Goal: Task Accomplishment & Management: Use online tool/utility

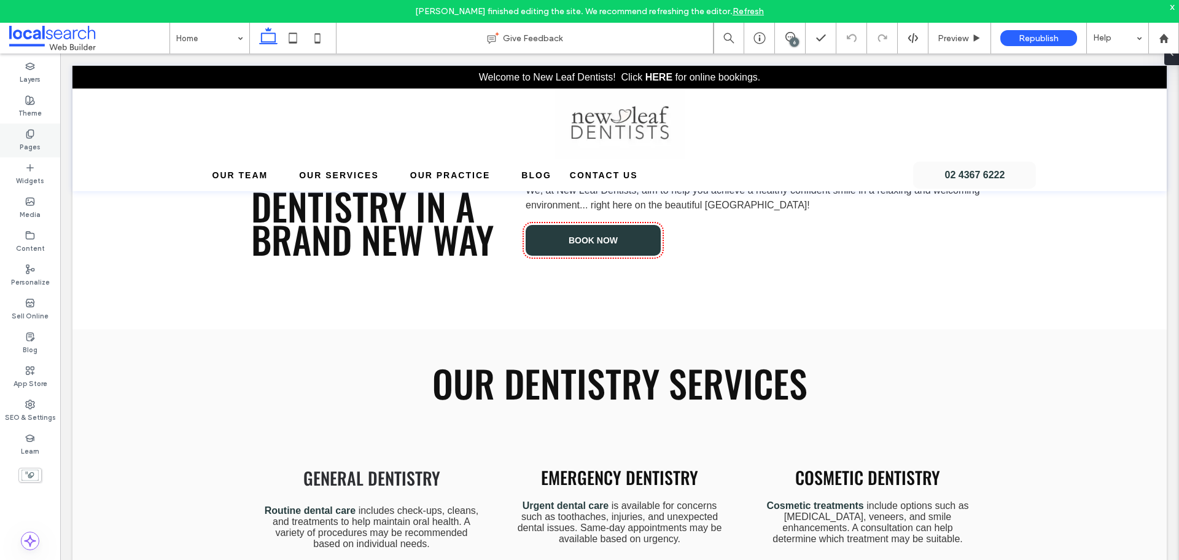
click at [42, 143] on div "Pages" at bounding box center [30, 140] width 60 height 34
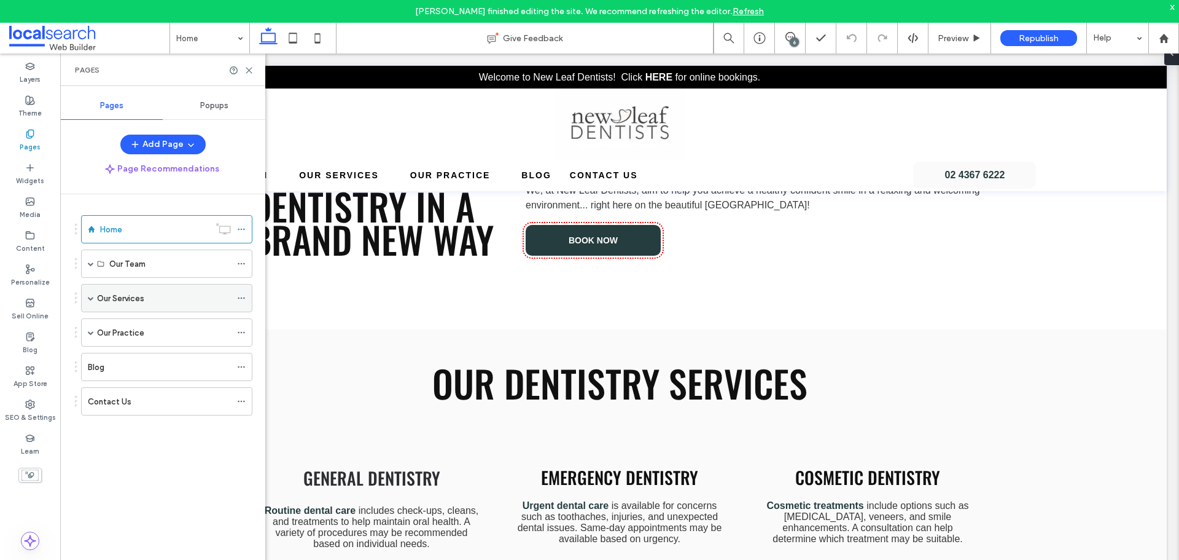
click at [91, 297] on span at bounding box center [91, 298] width 6 height 6
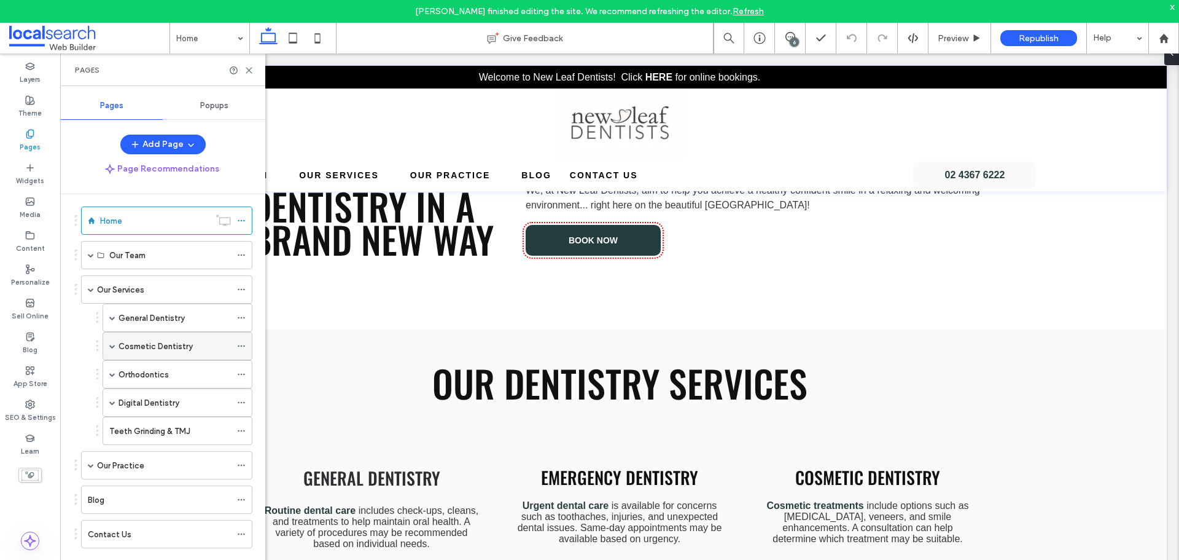
scroll to position [11, 0]
click at [91, 464] on span at bounding box center [91, 462] width 6 height 6
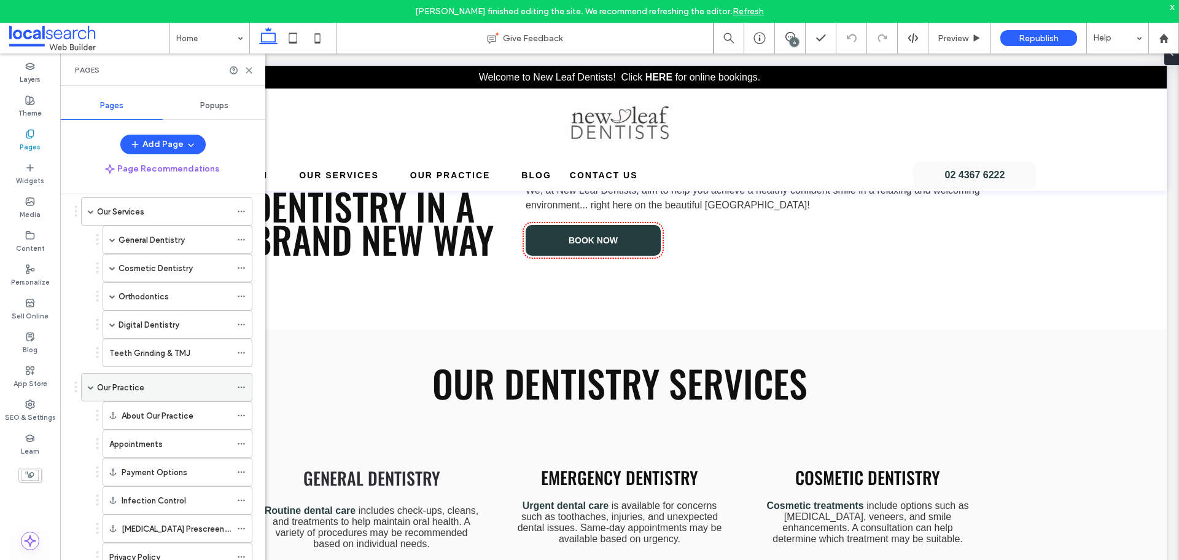
scroll to position [86, 0]
click at [196, 244] on div "General Dentistry" at bounding box center [175, 240] width 112 height 13
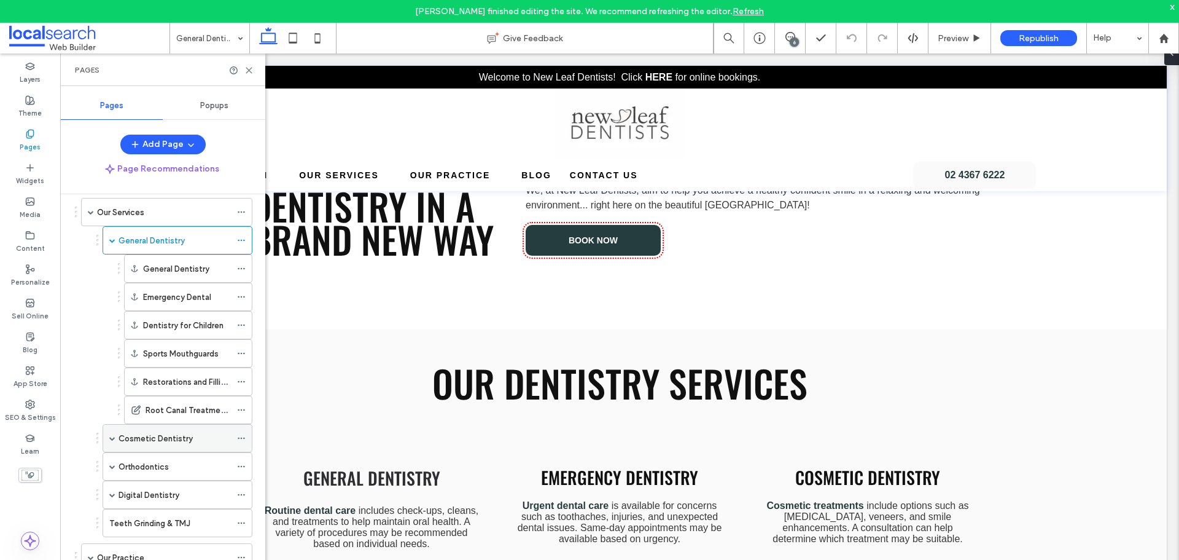
click at [114, 441] on span at bounding box center [112, 437] width 6 height 27
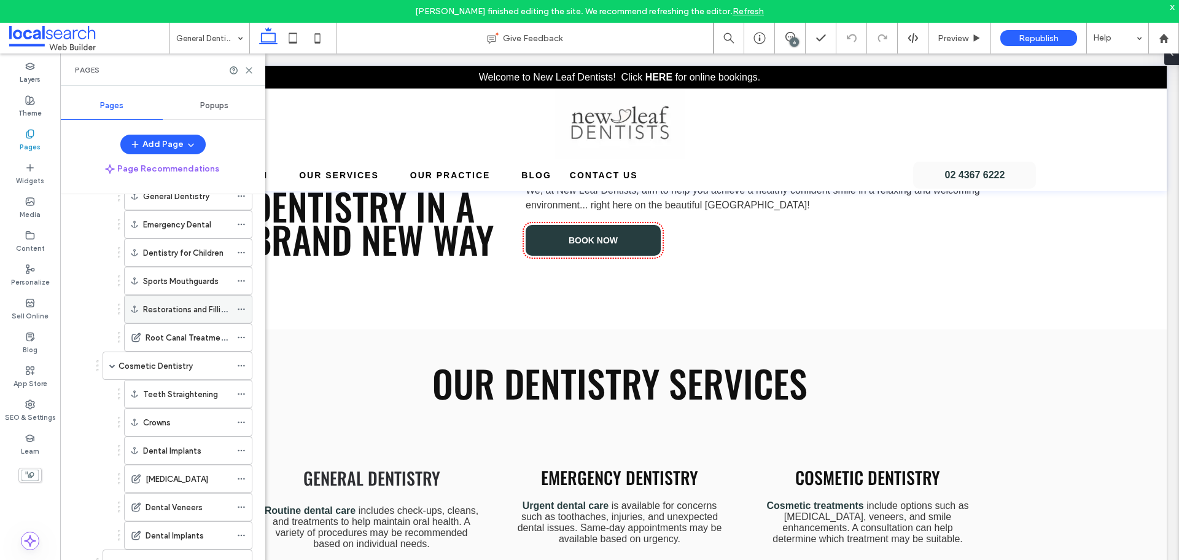
scroll to position [270, 0]
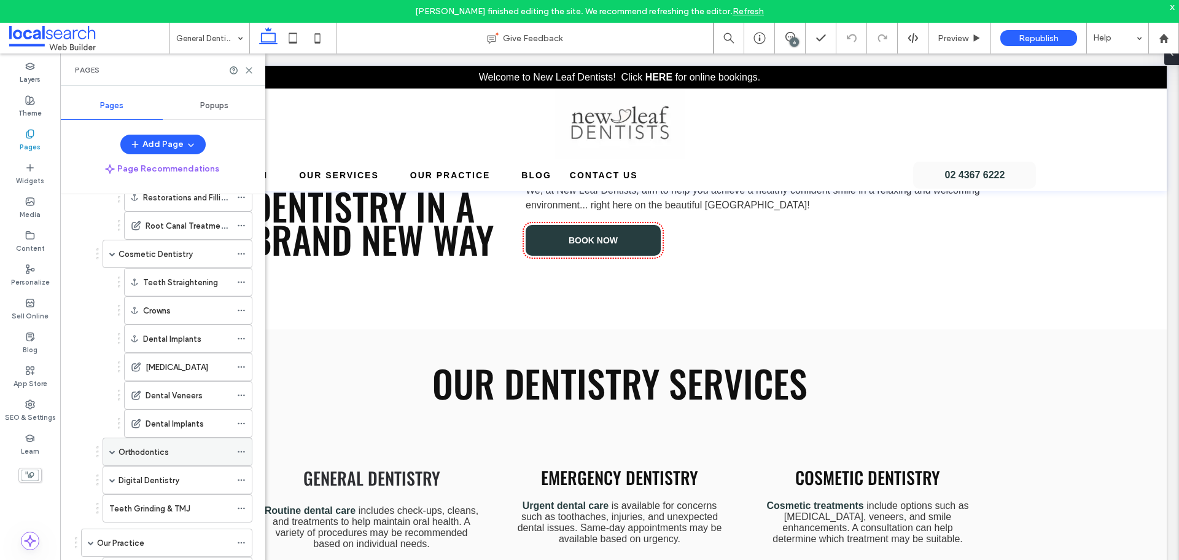
click at [115, 450] on span at bounding box center [112, 451] width 6 height 6
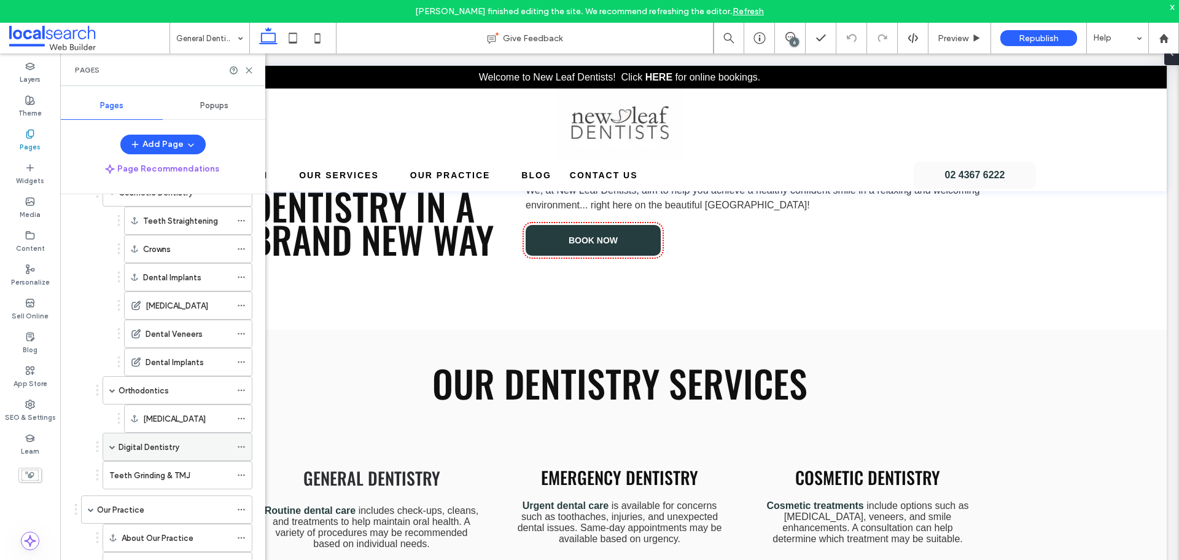
click at [113, 445] on span at bounding box center [112, 446] width 6 height 6
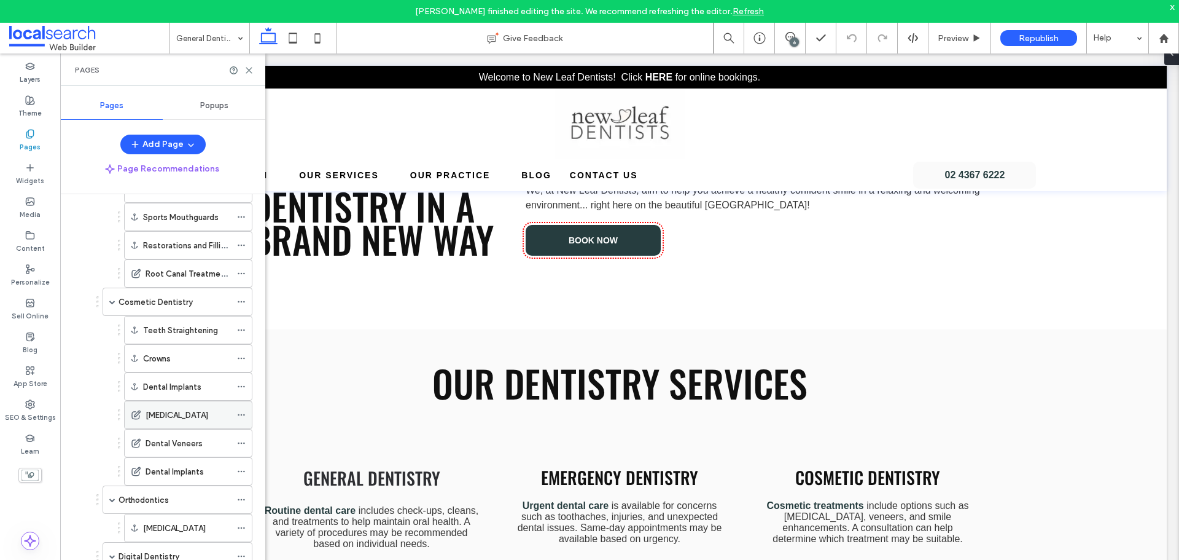
scroll to position [209, 0]
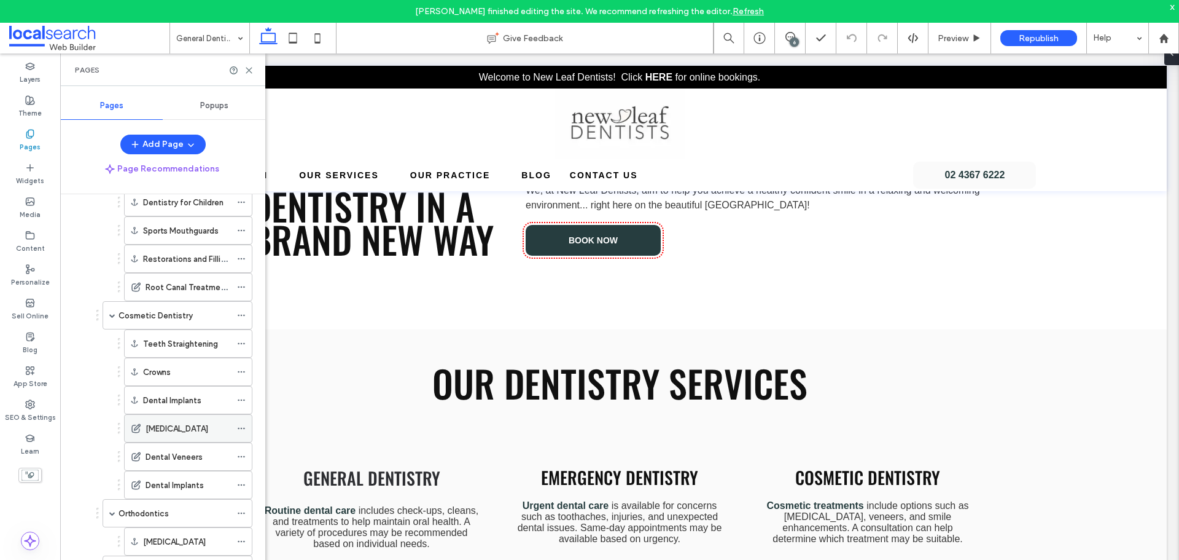
click at [197, 421] on label "[MEDICAL_DATA]" at bounding box center [177, 428] width 63 height 21
click at [185, 395] on label "Dental Implants" at bounding box center [172, 399] width 58 height 21
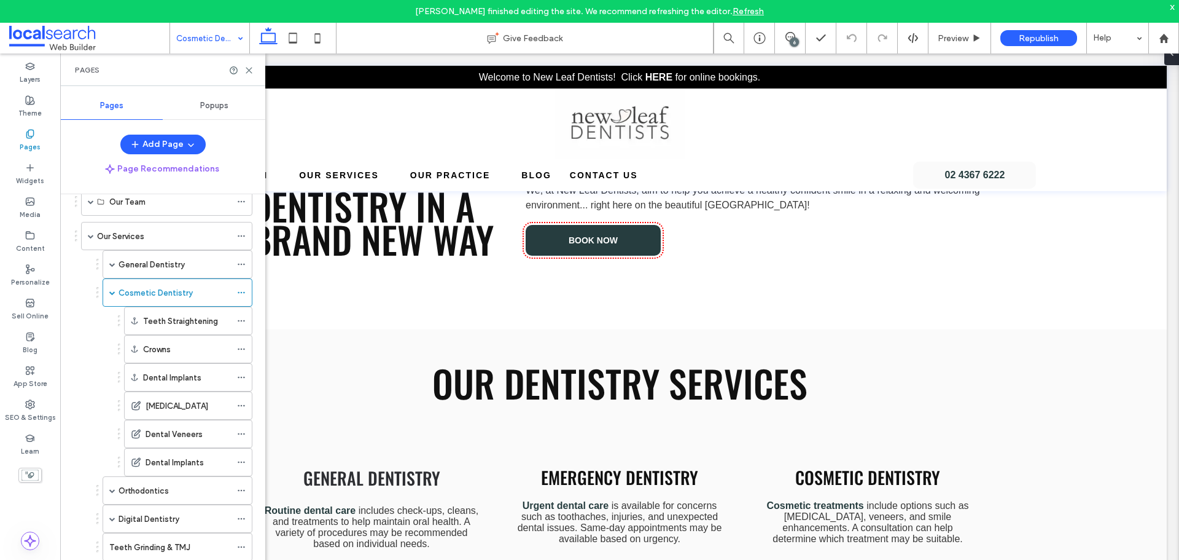
scroll to position [58, 0]
click at [111, 264] on span at bounding box center [112, 268] width 6 height 27
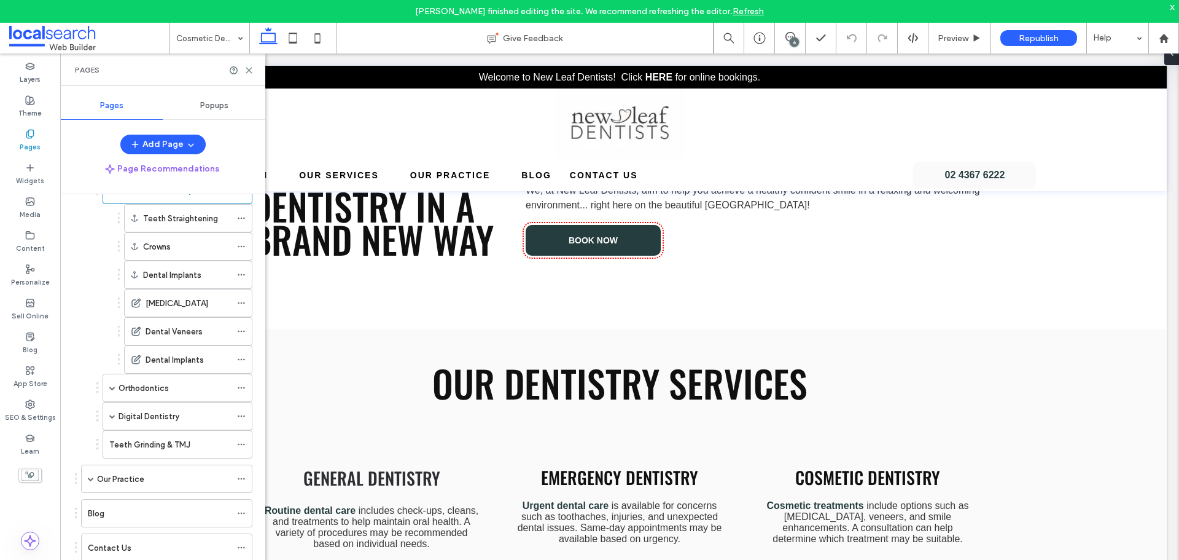
scroll to position [350, 0]
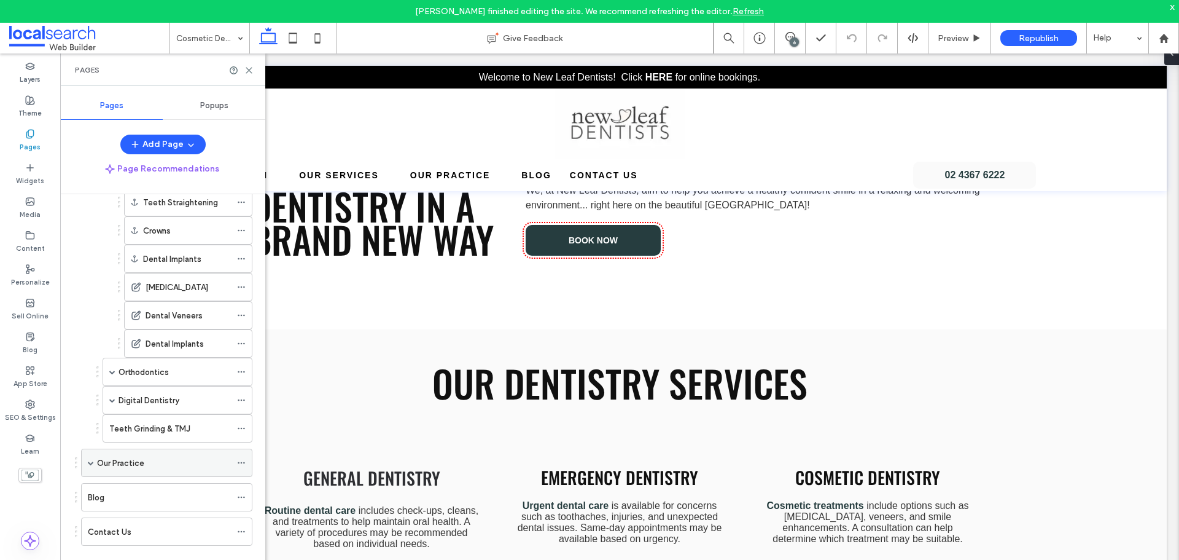
click at [92, 461] on span at bounding box center [91, 462] width 6 height 6
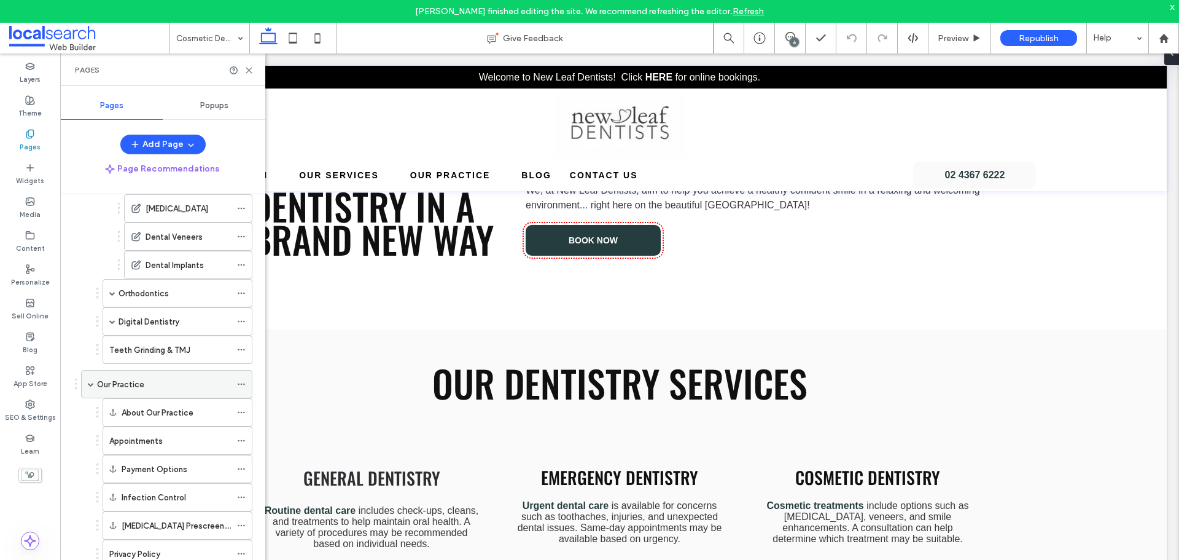
scroll to position [425, 0]
click at [114, 324] on span at bounding box center [112, 325] width 6 height 6
click at [115, 299] on span at bounding box center [112, 297] width 6 height 6
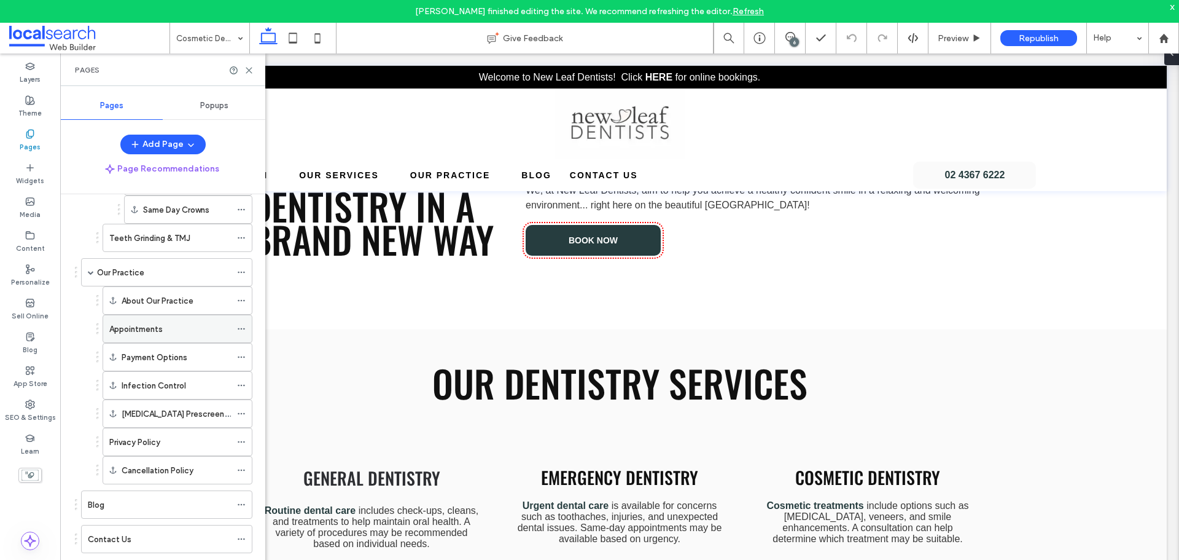
scroll to position [633, 0]
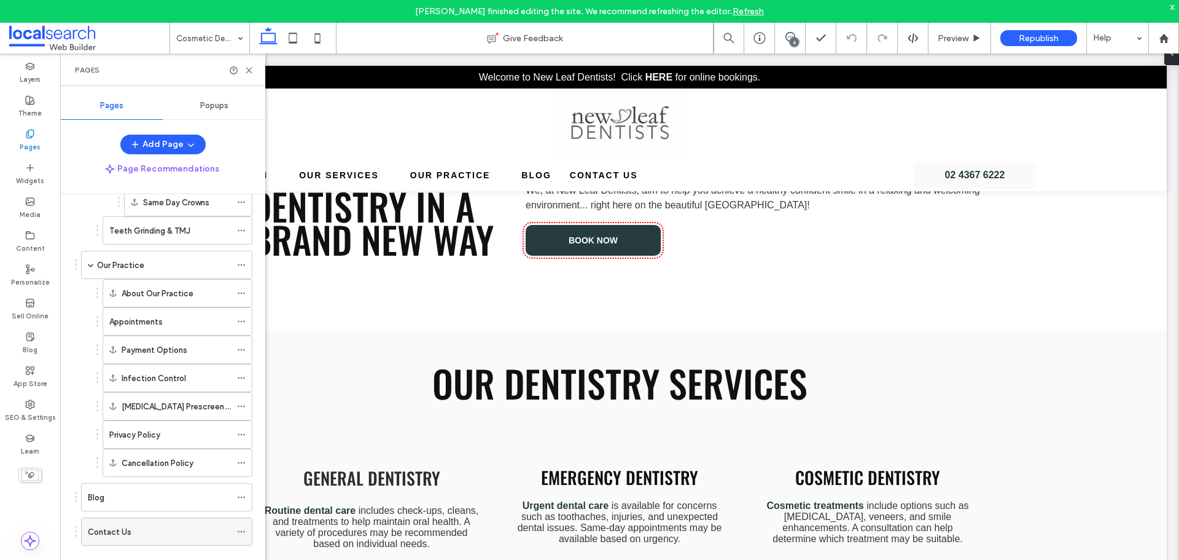
click at [150, 529] on div "Contact Us" at bounding box center [159, 531] width 143 height 13
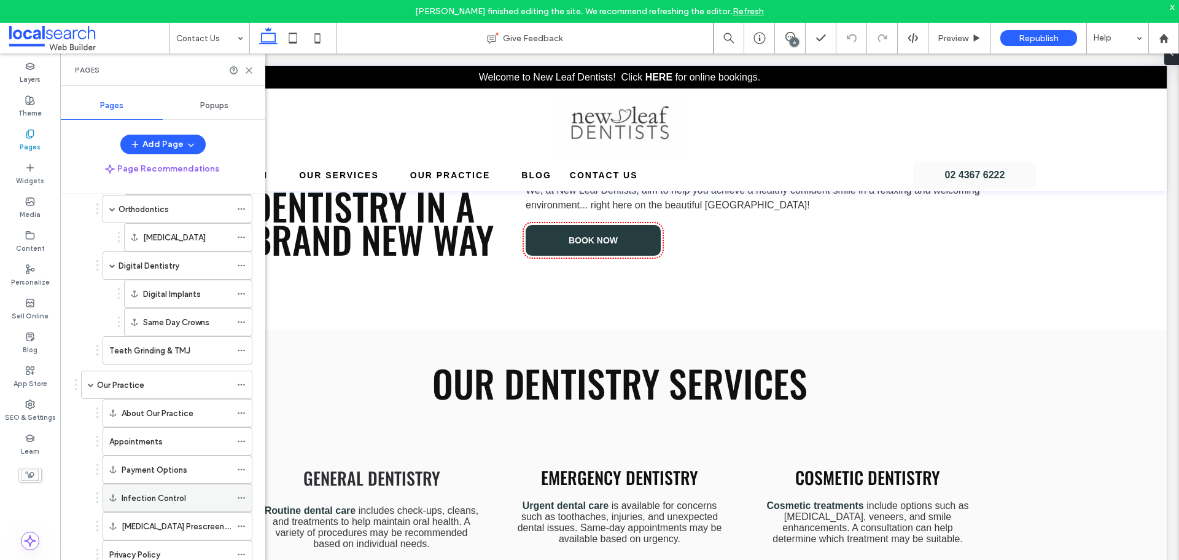
scroll to position [510, 0]
click at [29, 413] on label "SEO & Settings" at bounding box center [30, 416] width 51 height 14
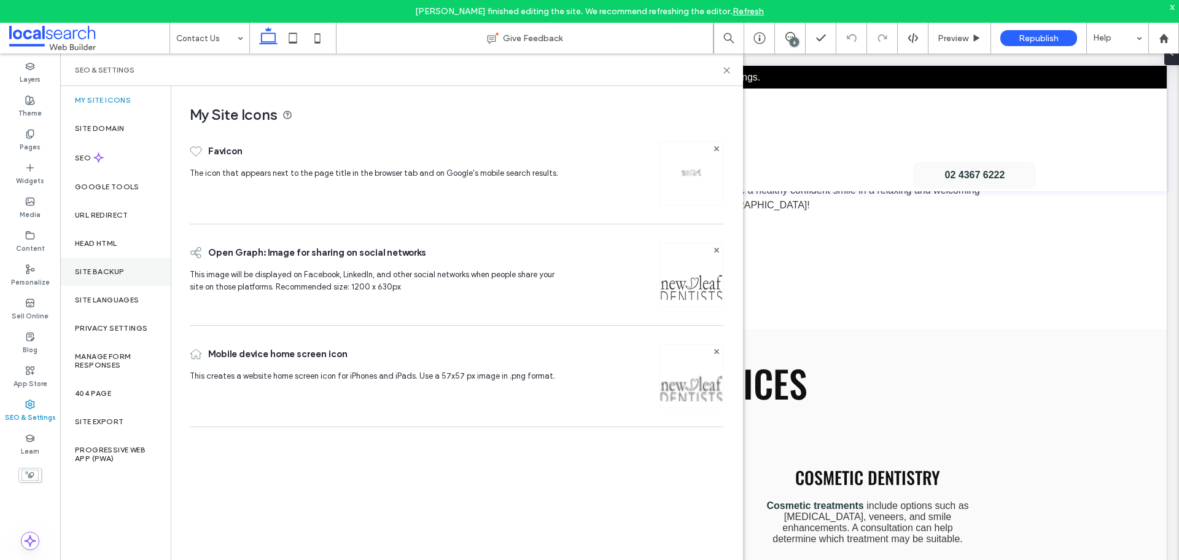
click at [92, 277] on div "Site Backup" at bounding box center [115, 271] width 111 height 28
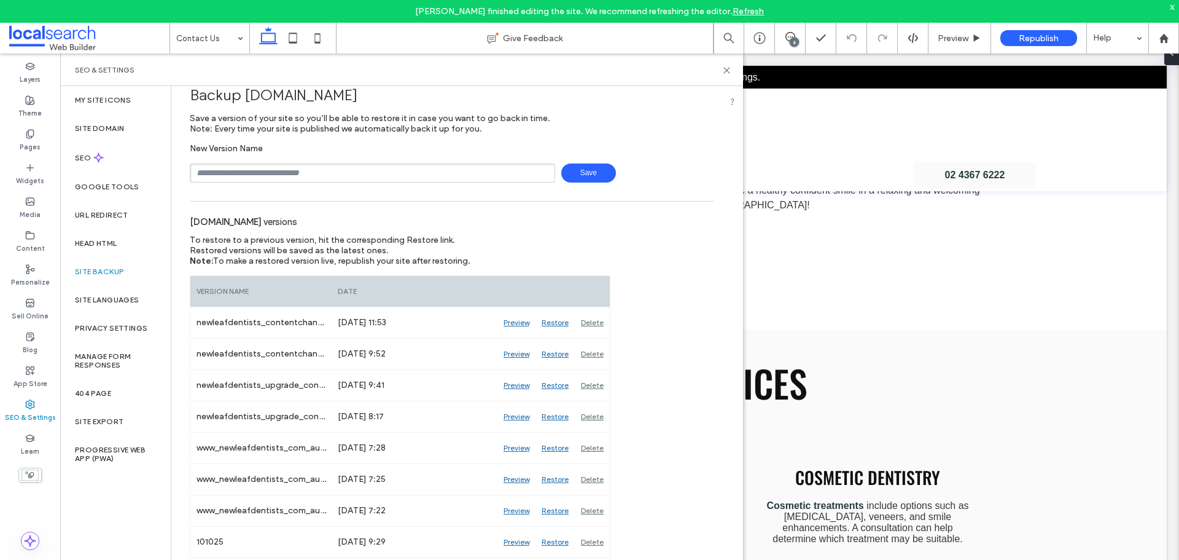
scroll to position [0, 0]
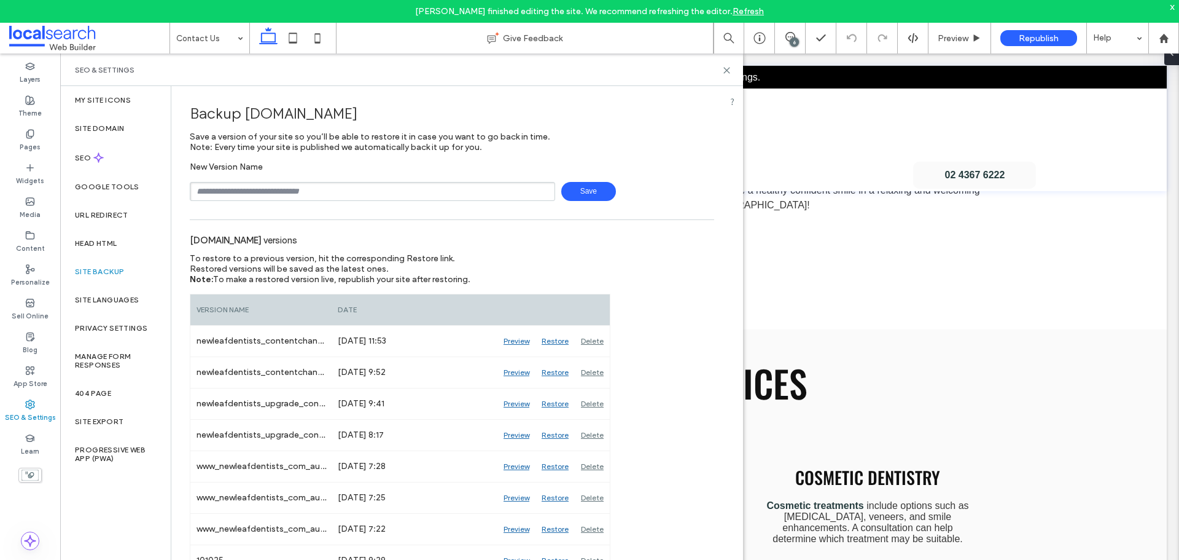
click at [318, 194] on input "text" at bounding box center [372, 191] width 365 height 19
type input "**********"
click at [595, 193] on span "Save" at bounding box center [588, 191] width 55 height 19
click at [727, 70] on use at bounding box center [727, 71] width 6 height 6
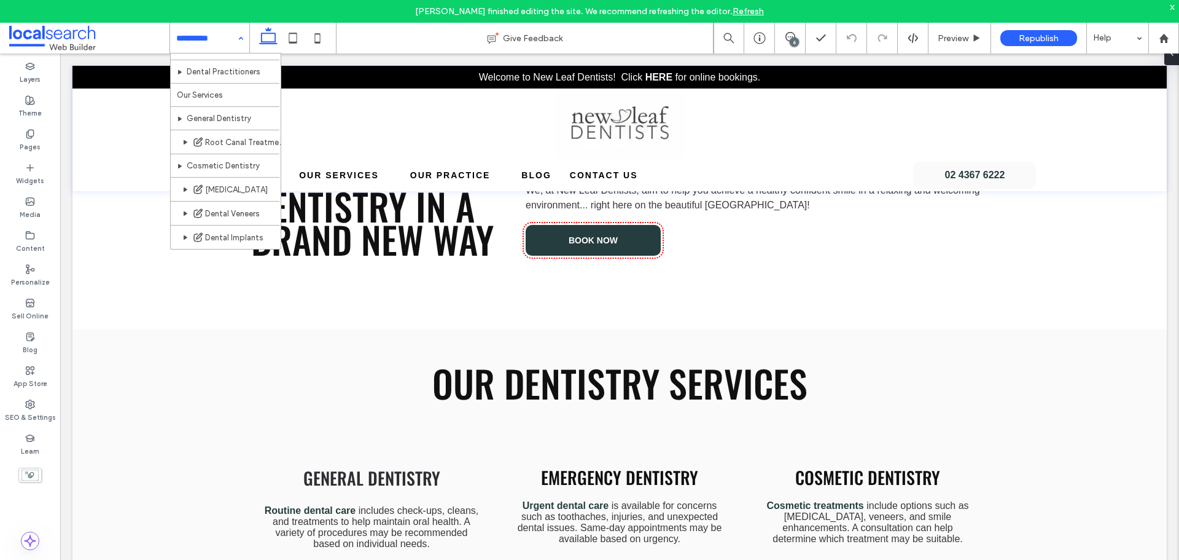
scroll to position [61, 0]
click at [43, 151] on div "Pages" at bounding box center [30, 140] width 60 height 34
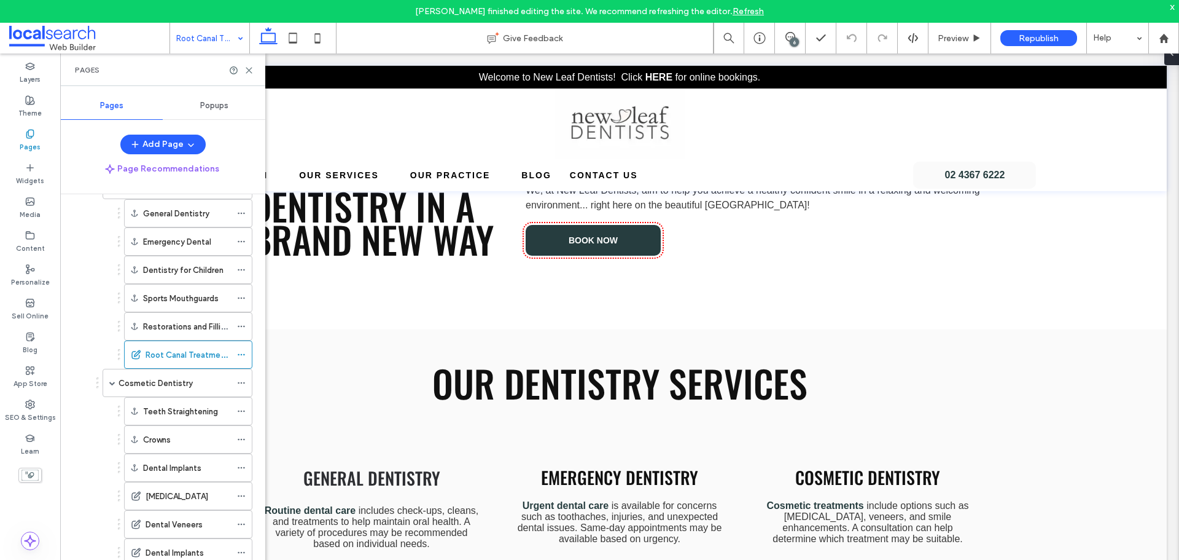
scroll to position [203, 0]
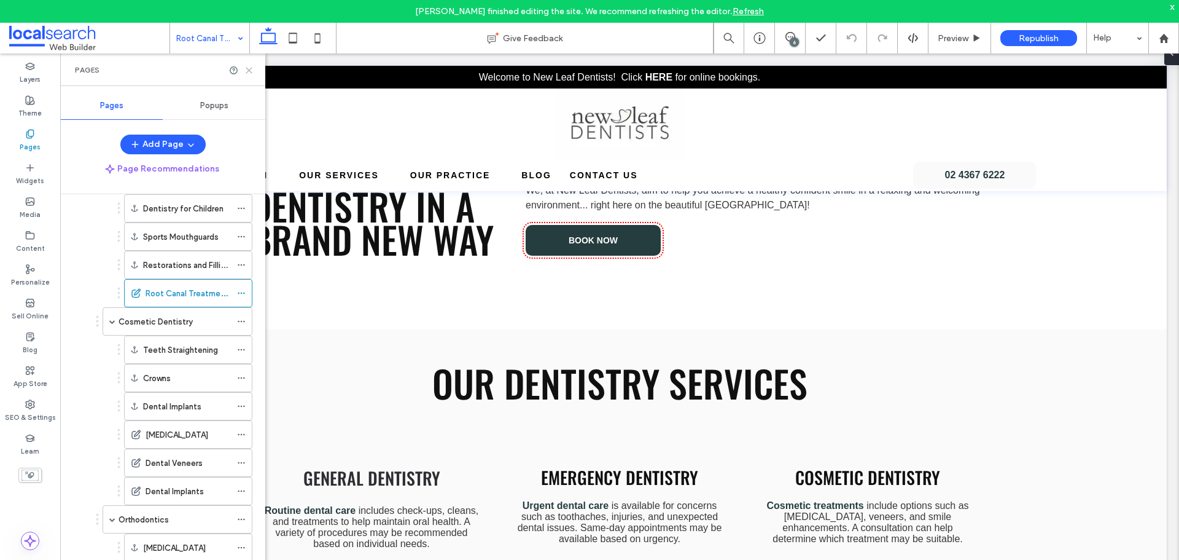
click at [248, 73] on icon at bounding box center [248, 70] width 9 height 9
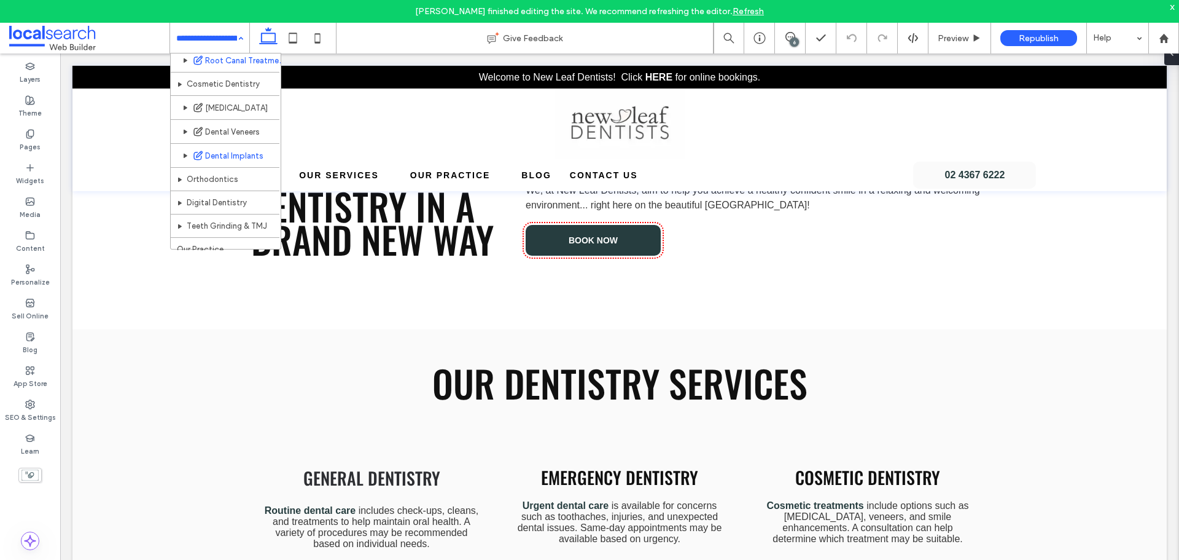
scroll to position [123, 0]
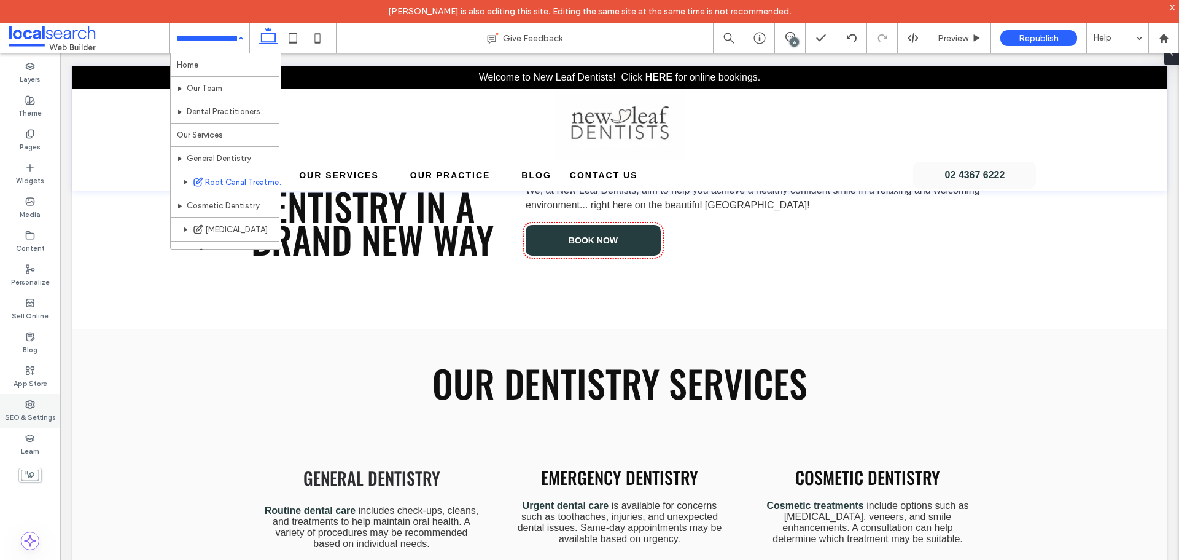
click at [47, 407] on div "SEO & Settings" at bounding box center [30, 411] width 60 height 34
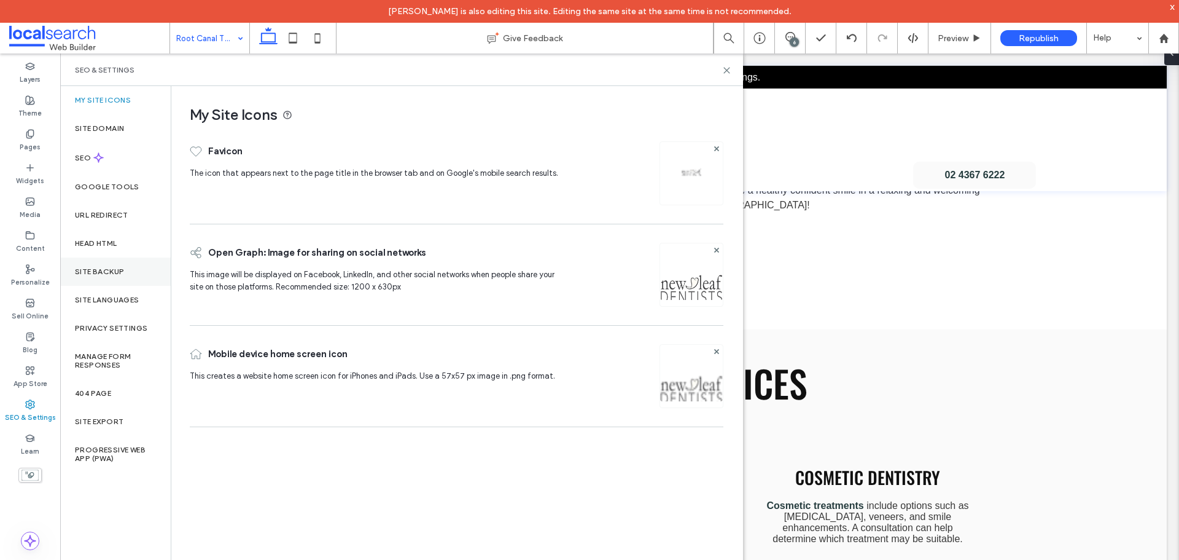
click at [107, 278] on div "Site Backup" at bounding box center [115, 271] width 111 height 28
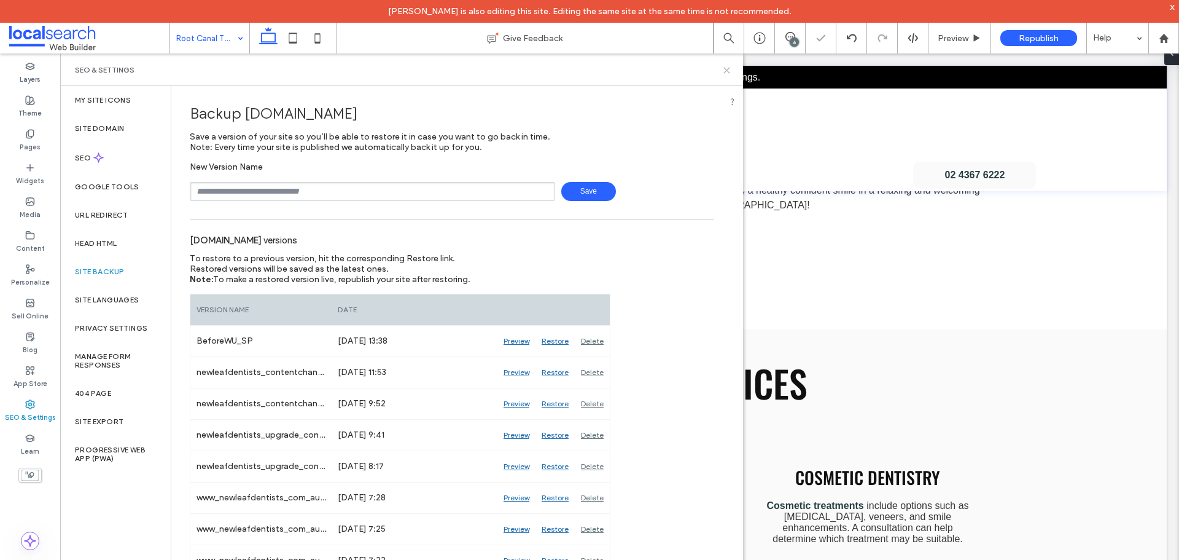
click at [724, 69] on icon at bounding box center [726, 70] width 9 height 9
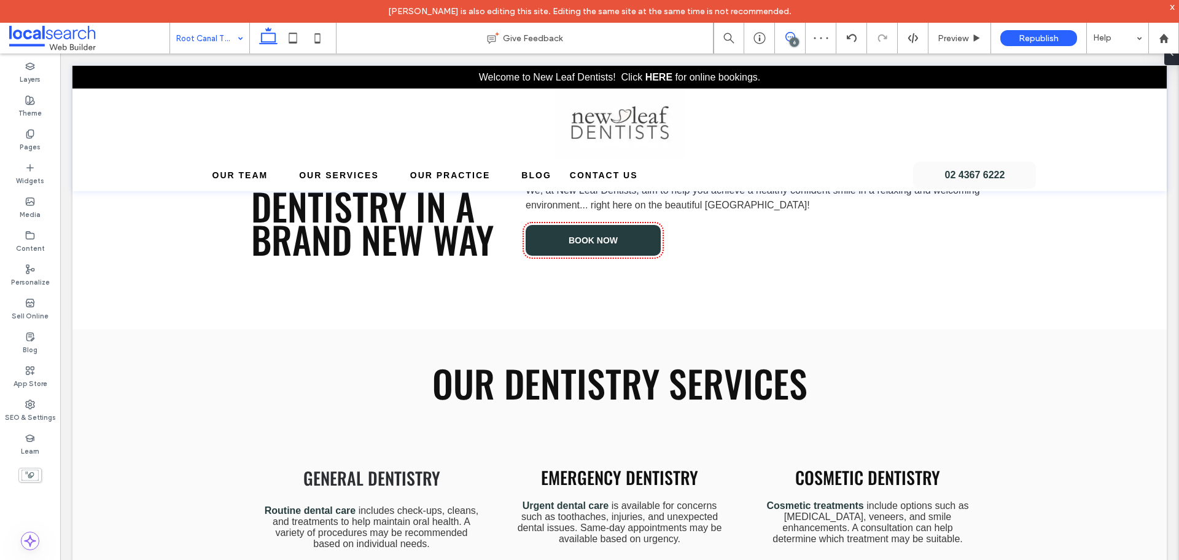
click at [786, 38] on icon at bounding box center [791, 37] width 10 height 10
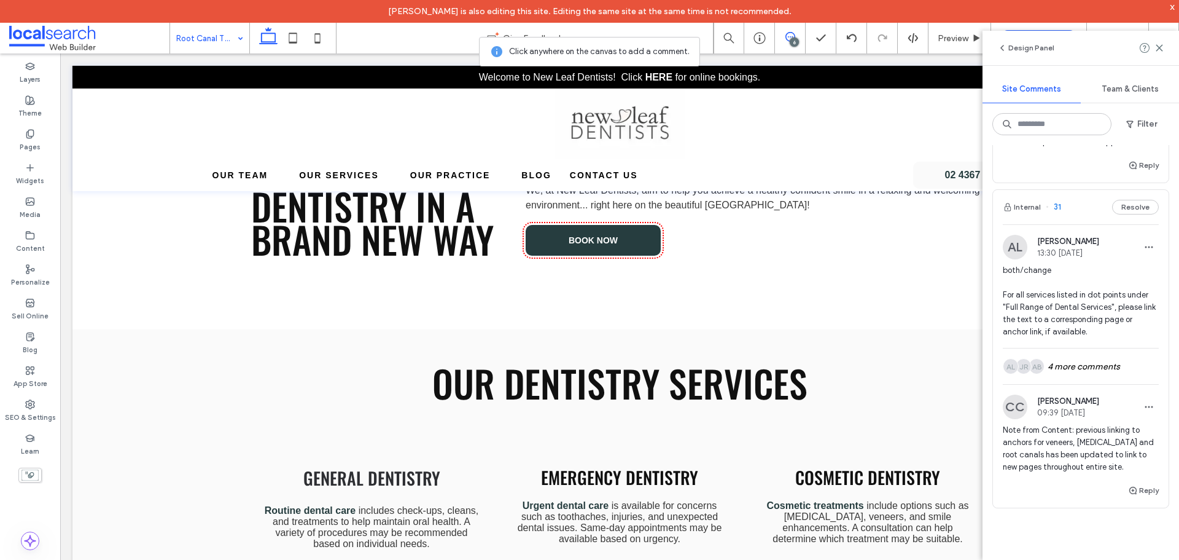
scroll to position [1351, 0]
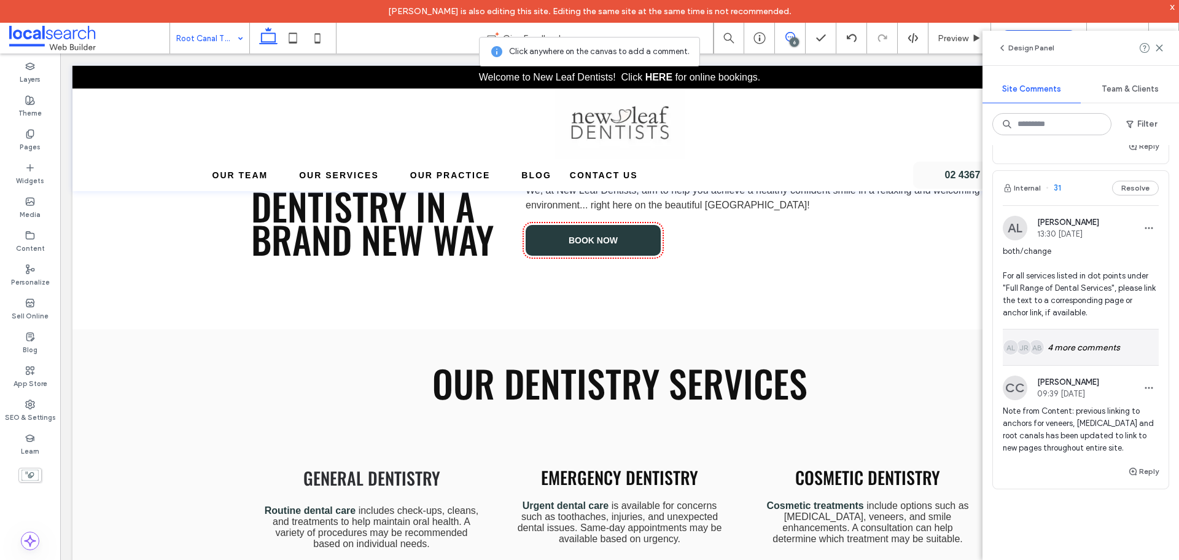
click at [1113, 365] on div "[PERSON_NAME] AL 4 more comments" at bounding box center [1081, 347] width 156 height 36
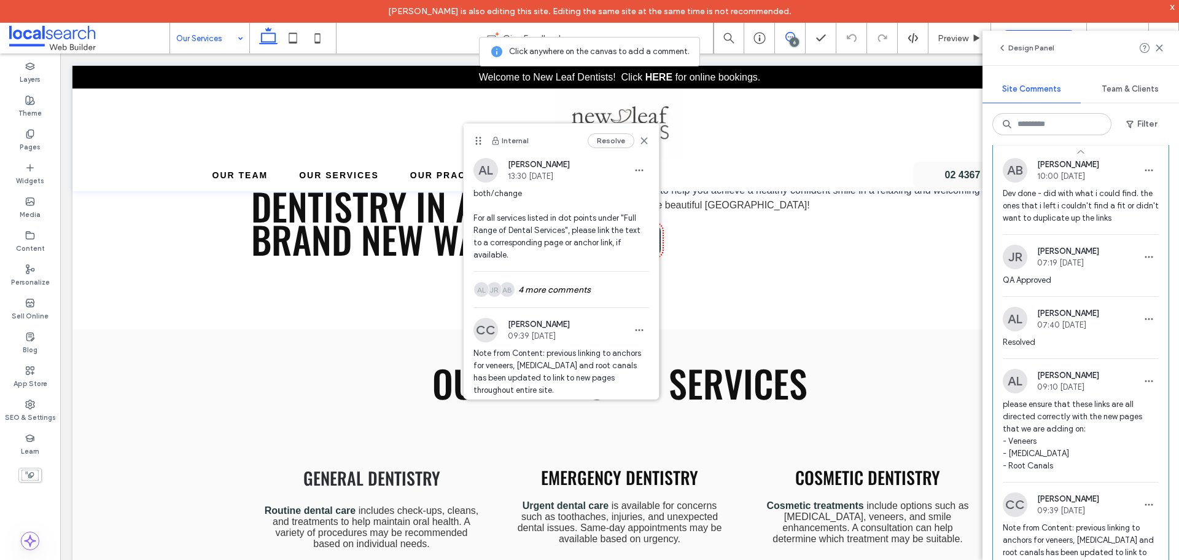
scroll to position [1658, 0]
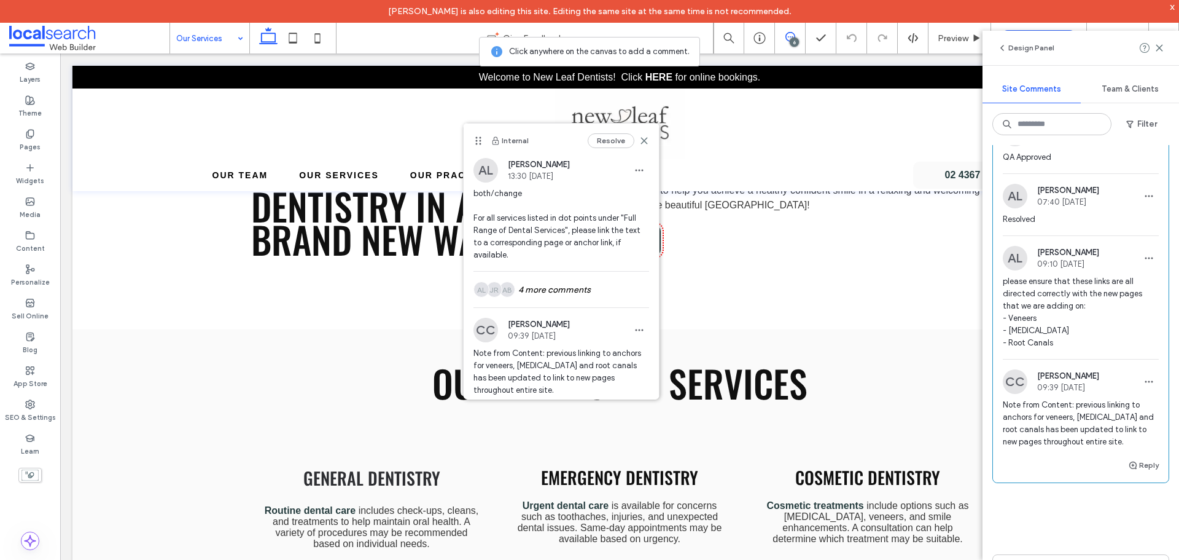
click at [1109, 341] on span "please ensure that these links are all directed correctly with the new pages th…" at bounding box center [1081, 312] width 156 height 74
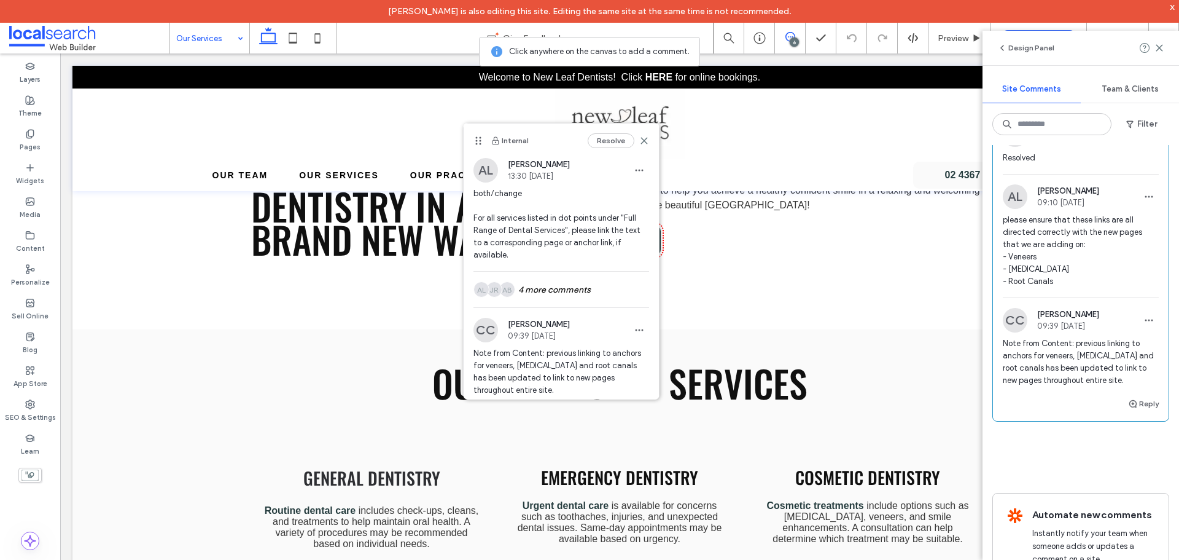
scroll to position [0, 0]
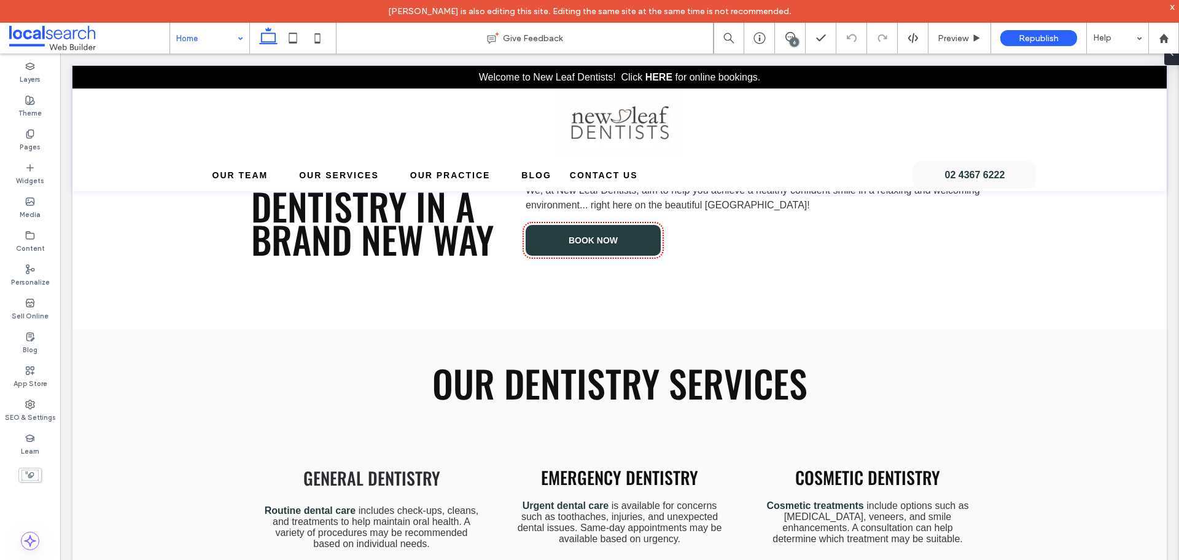
click at [208, 33] on input at bounding box center [206, 38] width 61 height 31
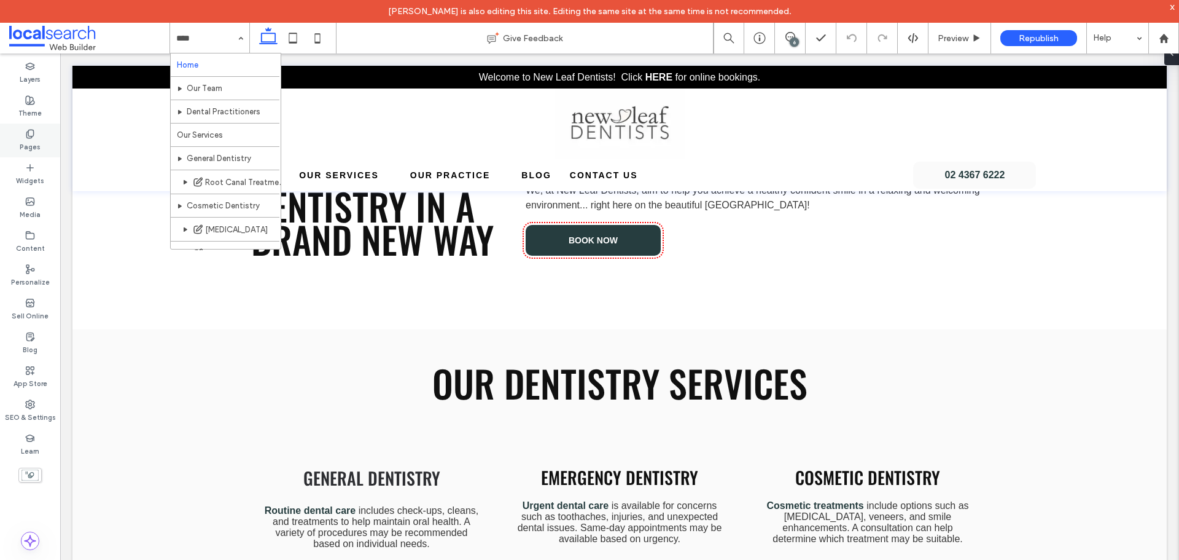
click at [21, 144] on label "Pages" at bounding box center [30, 146] width 21 height 14
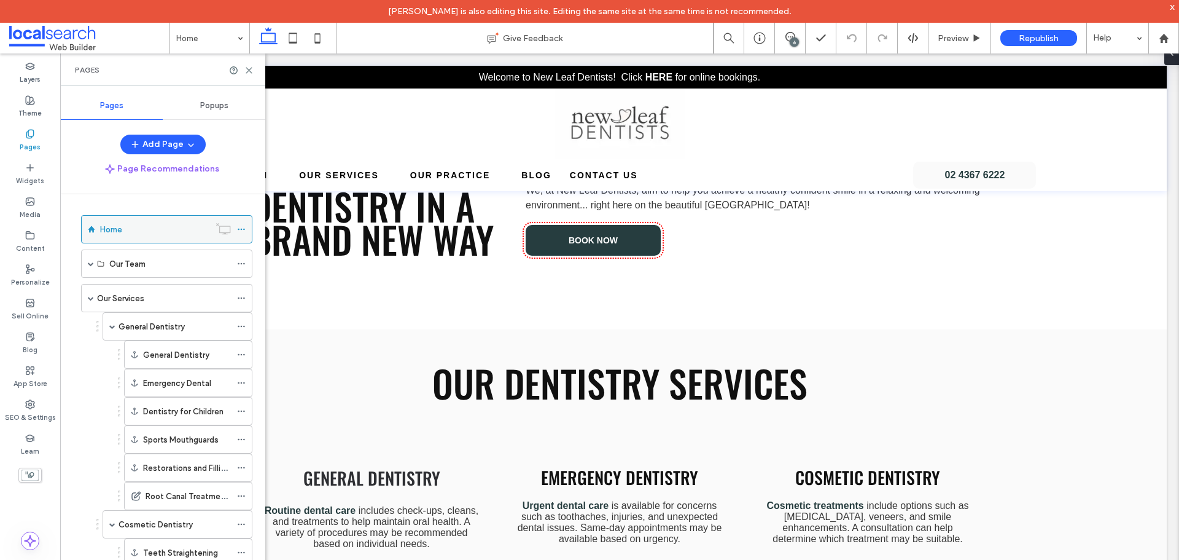
click at [156, 233] on div "Home" at bounding box center [154, 229] width 109 height 13
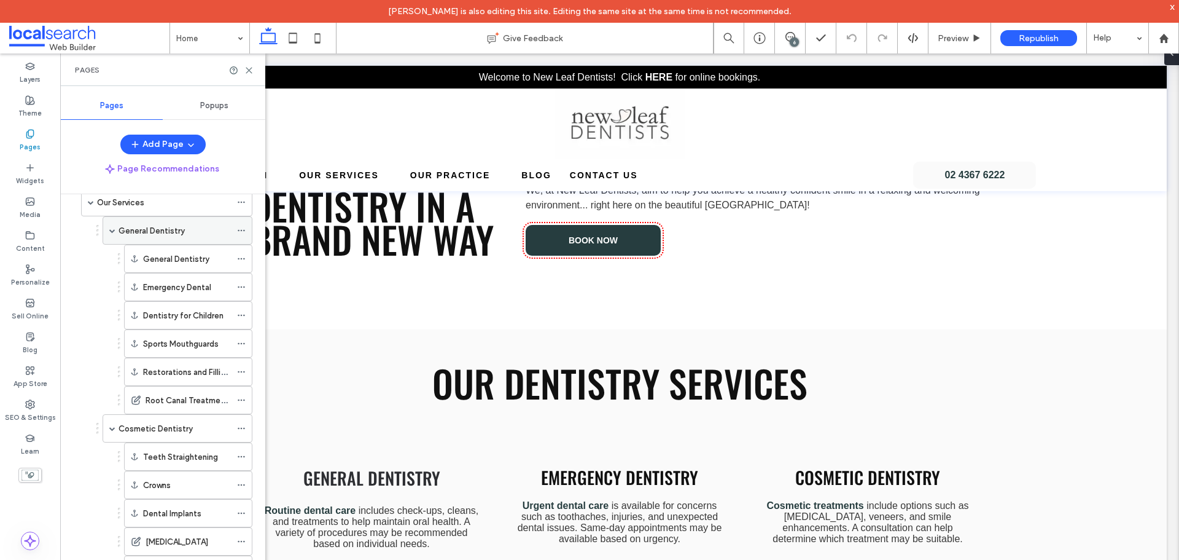
scroll to position [123, 0]
click at [251, 72] on use at bounding box center [249, 71] width 6 height 6
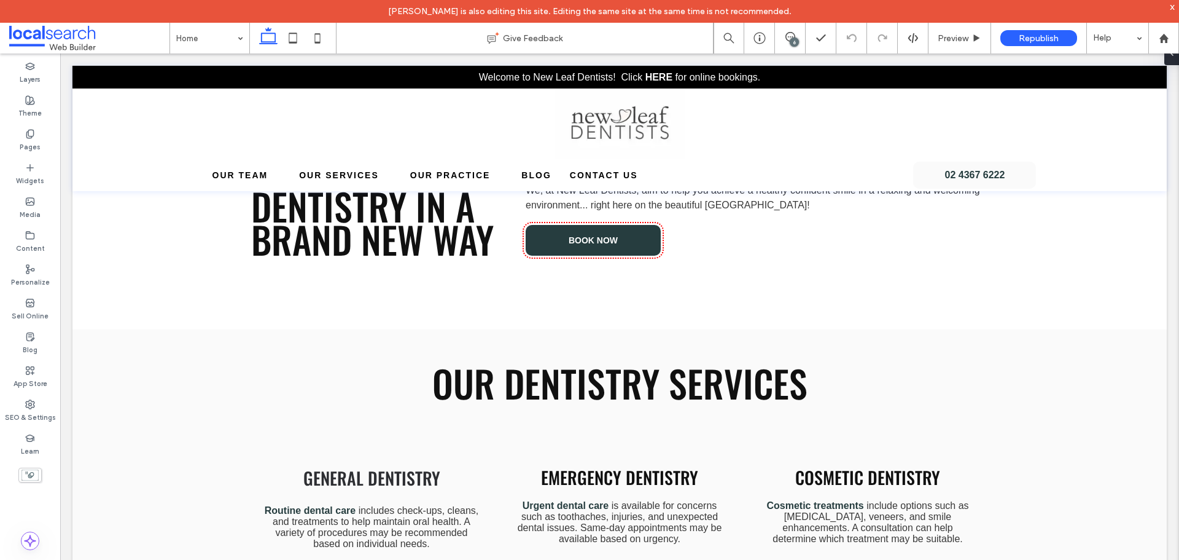
click at [791, 39] on div "6" at bounding box center [794, 41] width 9 height 9
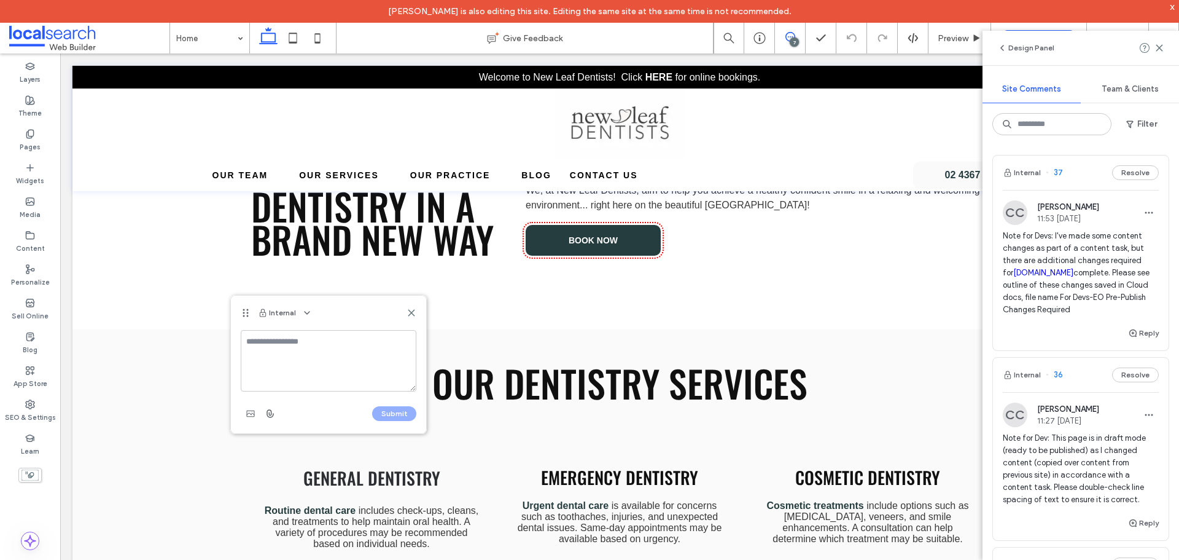
click at [287, 357] on textarea at bounding box center [329, 360] width 176 height 61
type textarea "**********"
click at [390, 410] on button "Submit" at bounding box center [394, 413] width 44 height 15
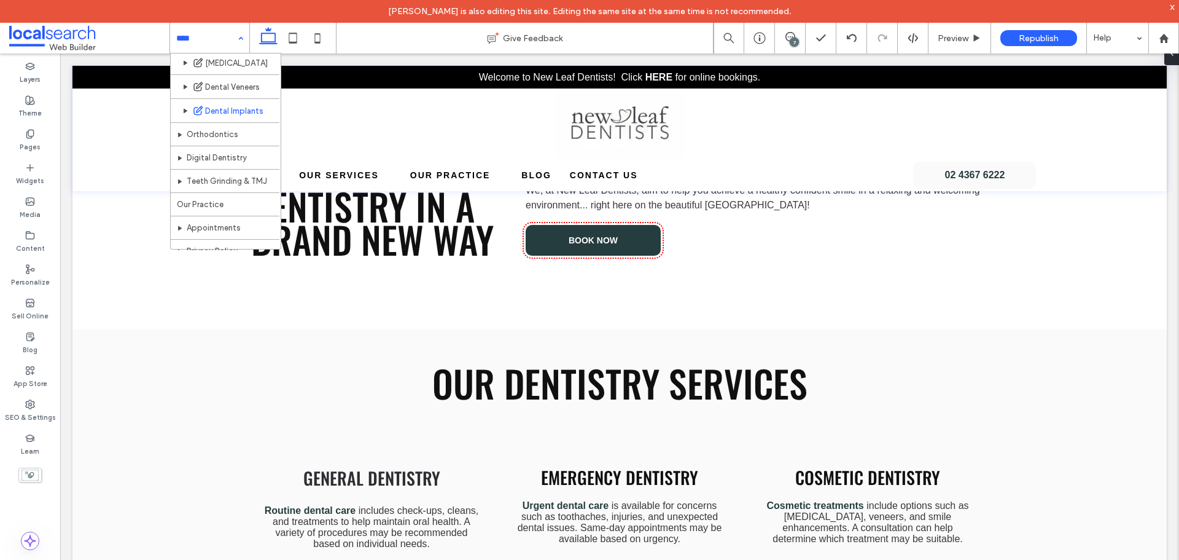
scroll to position [225, 0]
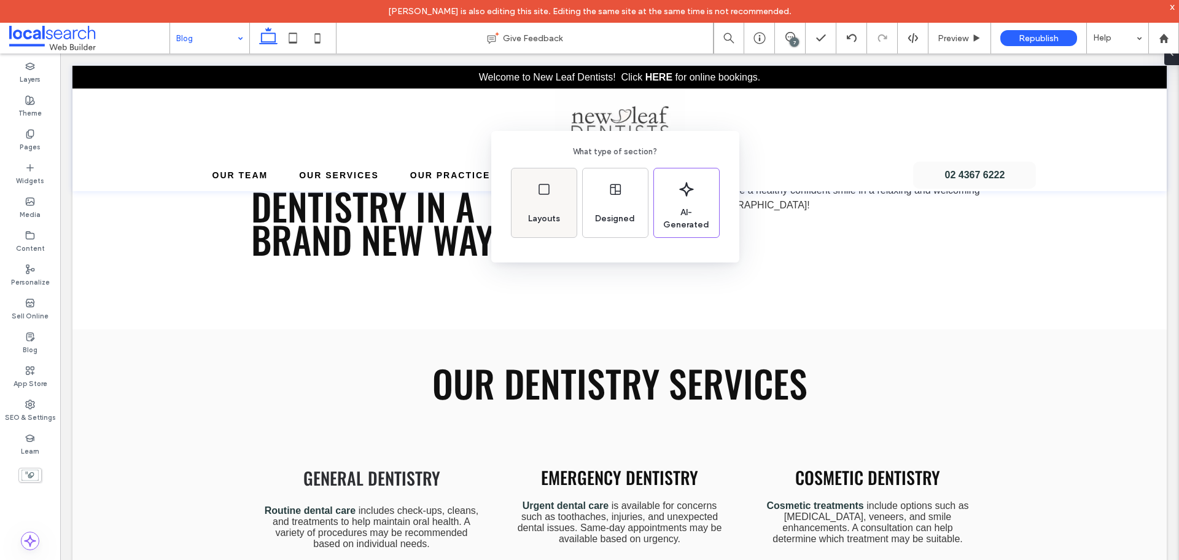
click at [561, 207] on div "Layouts" at bounding box center [544, 218] width 42 height 27
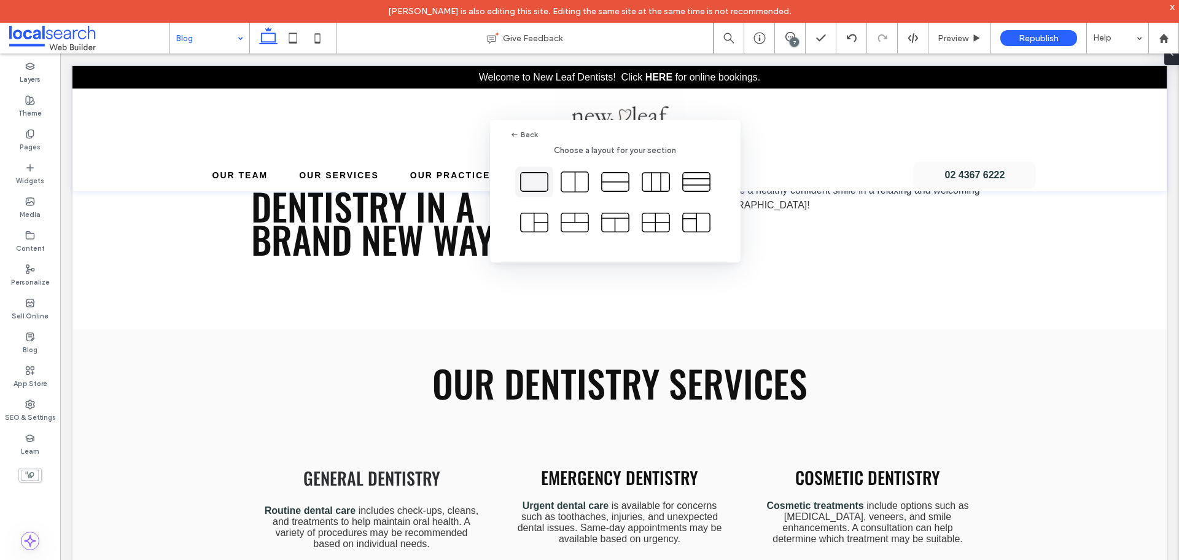
click at [544, 186] on icon at bounding box center [534, 181] width 31 height 31
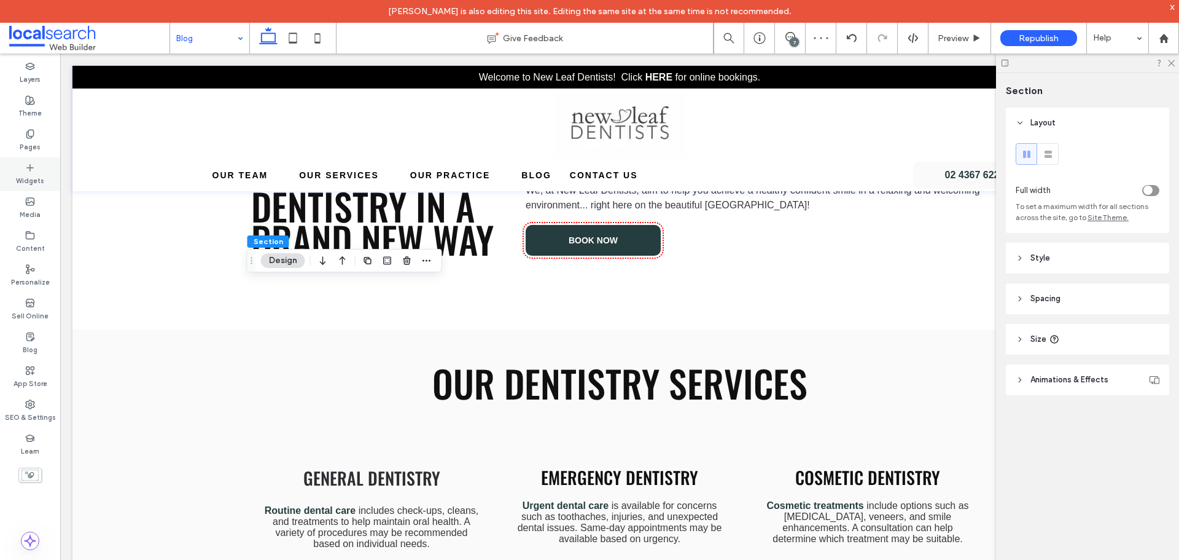
click at [45, 172] on div "Widgets" at bounding box center [30, 174] width 60 height 34
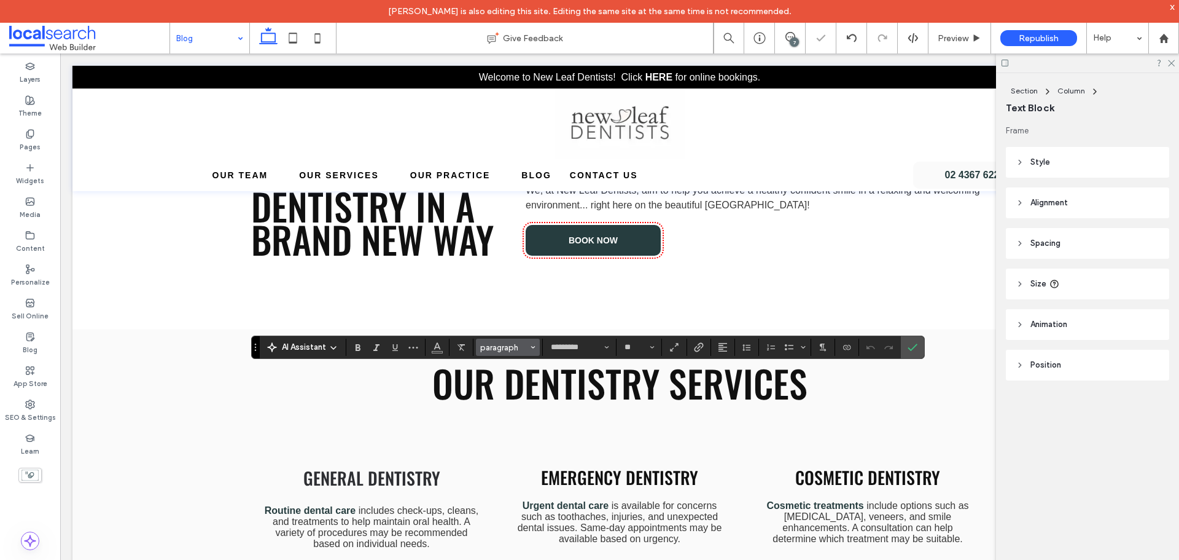
click at [497, 349] on span "paragraph" at bounding box center [504, 347] width 48 height 9
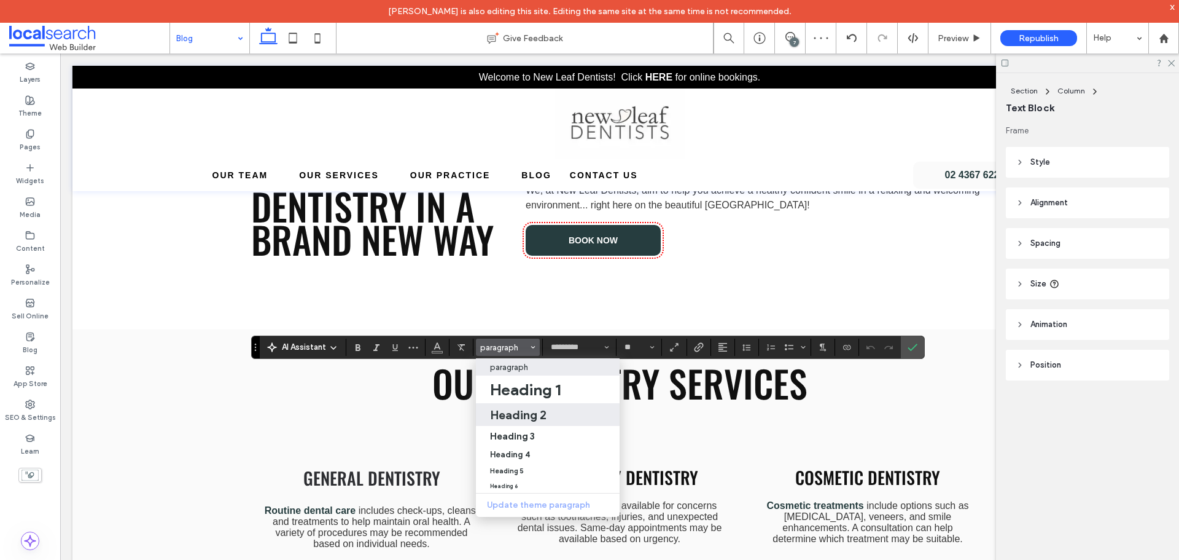
click at [523, 412] on h2 "Heading 2" at bounding box center [518, 414] width 57 height 15
type input "******"
type input "**"
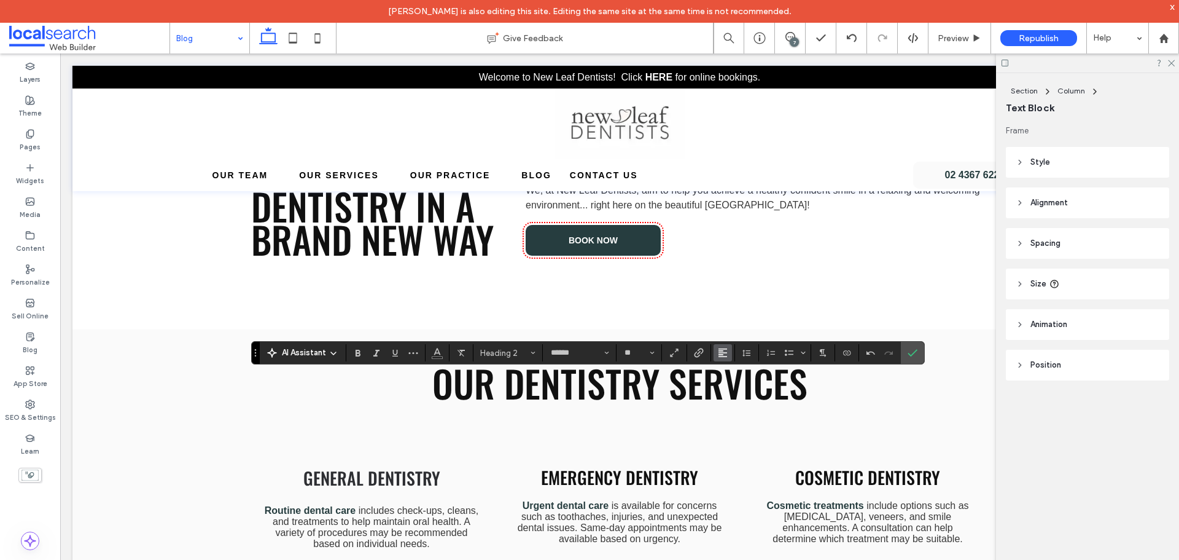
click at [728, 356] on button "Alignment" at bounding box center [723, 352] width 18 height 17
click at [727, 292] on icon "ui.textEditor.alignment.center" at bounding box center [732, 297] width 10 height 10
click at [915, 355] on icon "Confirm" at bounding box center [913, 353] width 10 height 10
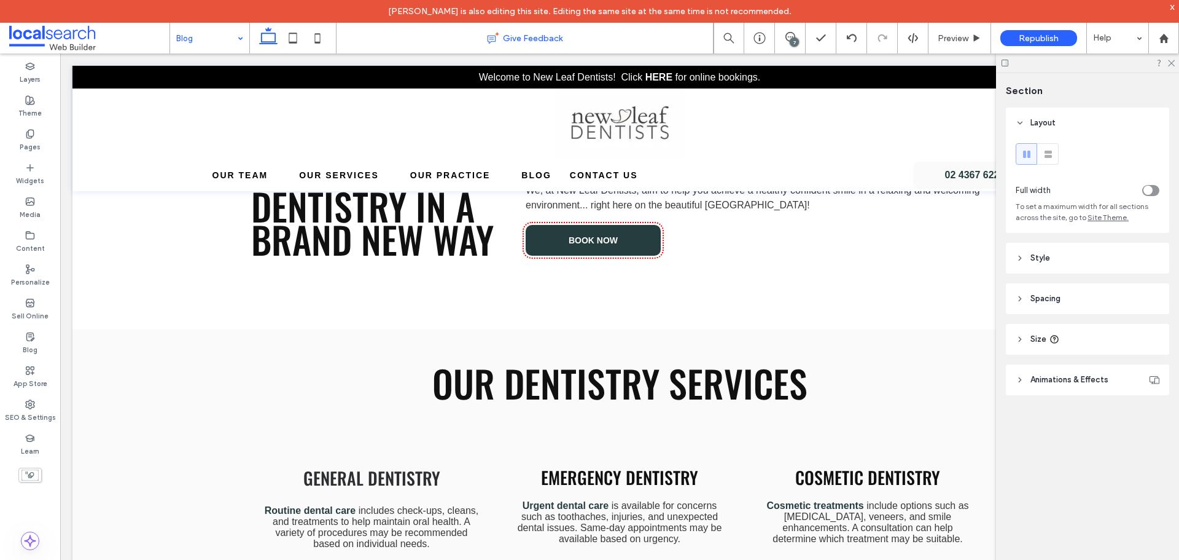
type input "***"
click at [1127, 300] on header "Spacing" at bounding box center [1087, 298] width 163 height 31
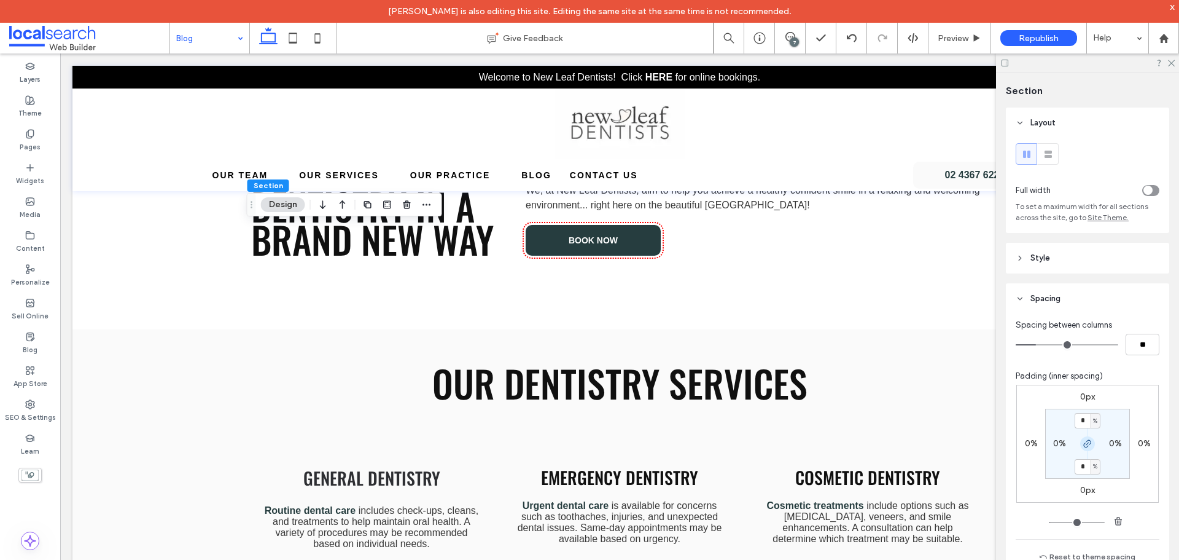
click at [1087, 439] on icon "button" at bounding box center [1088, 444] width 10 height 10
click at [1077, 466] on div "4%" at bounding box center [1088, 466] width 28 height 11
click at [1081, 467] on label "4%" at bounding box center [1087, 466] width 13 height 10
type input "*"
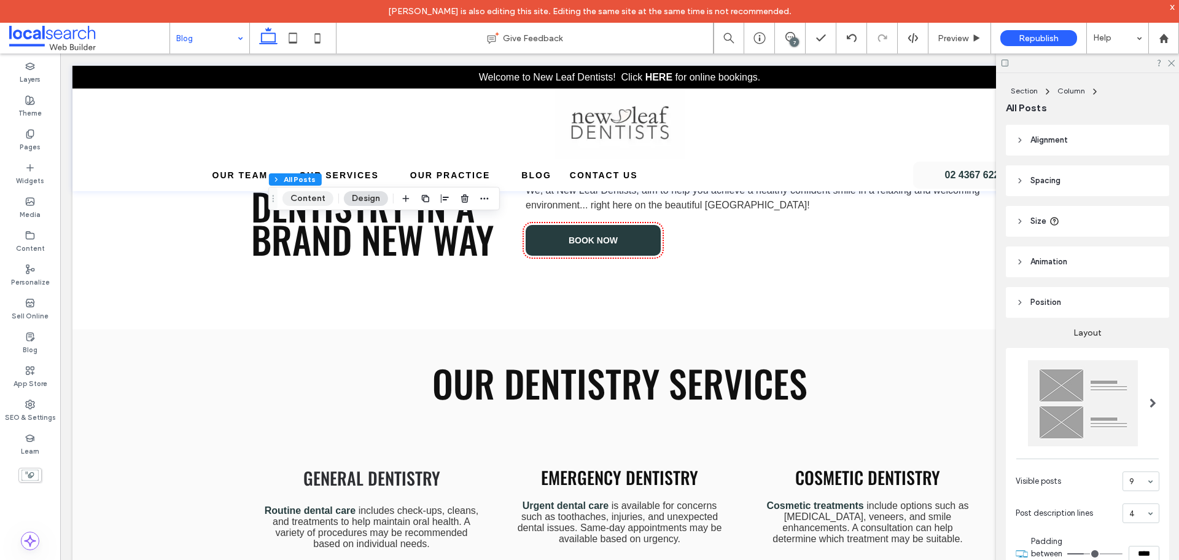
click at [317, 201] on button "Content" at bounding box center [308, 198] width 51 height 15
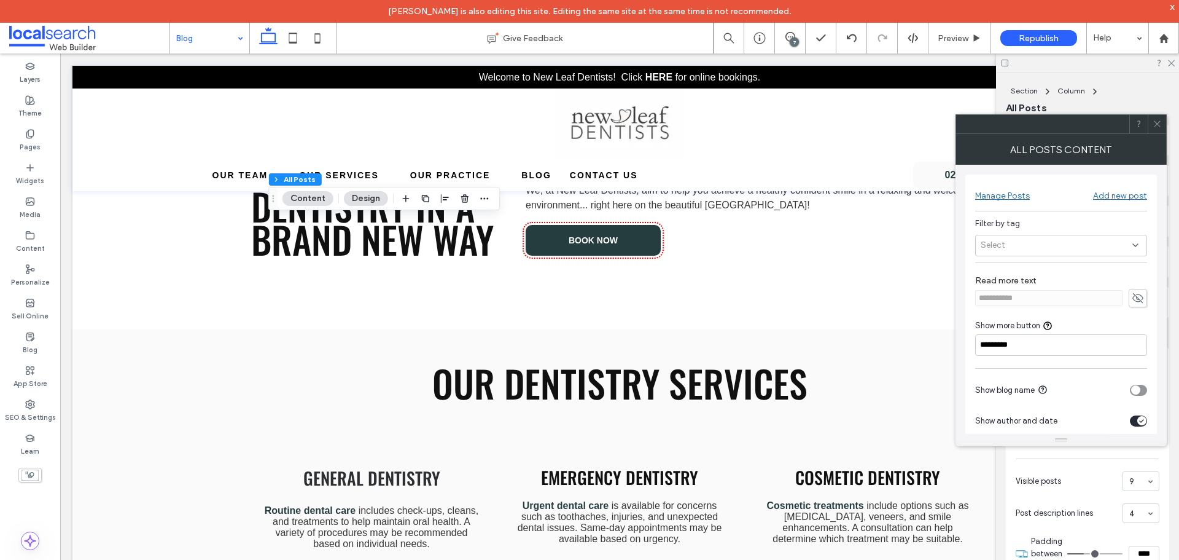
click at [1003, 194] on div "Manage Posts" at bounding box center [1002, 195] width 55 height 10
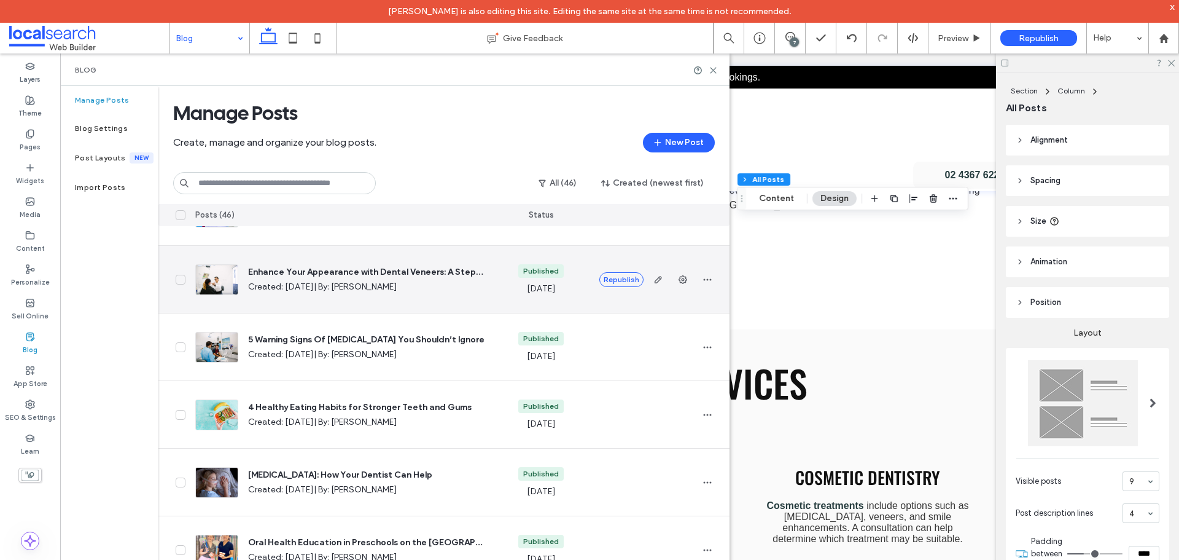
scroll to position [61, 0]
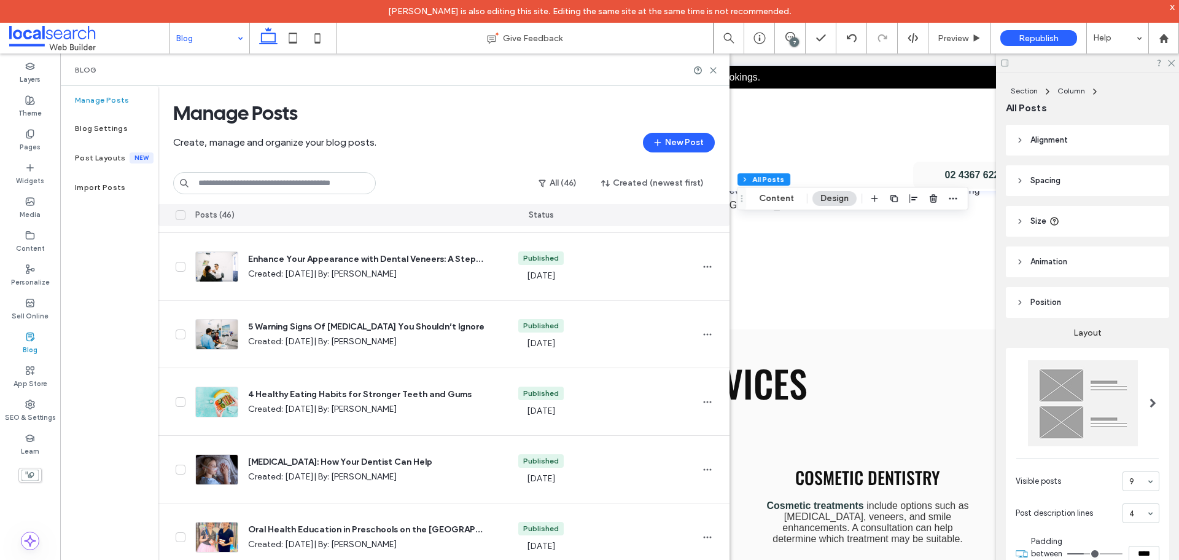
click at [238, 177] on input at bounding box center [274, 183] width 203 height 22
paste input "**********"
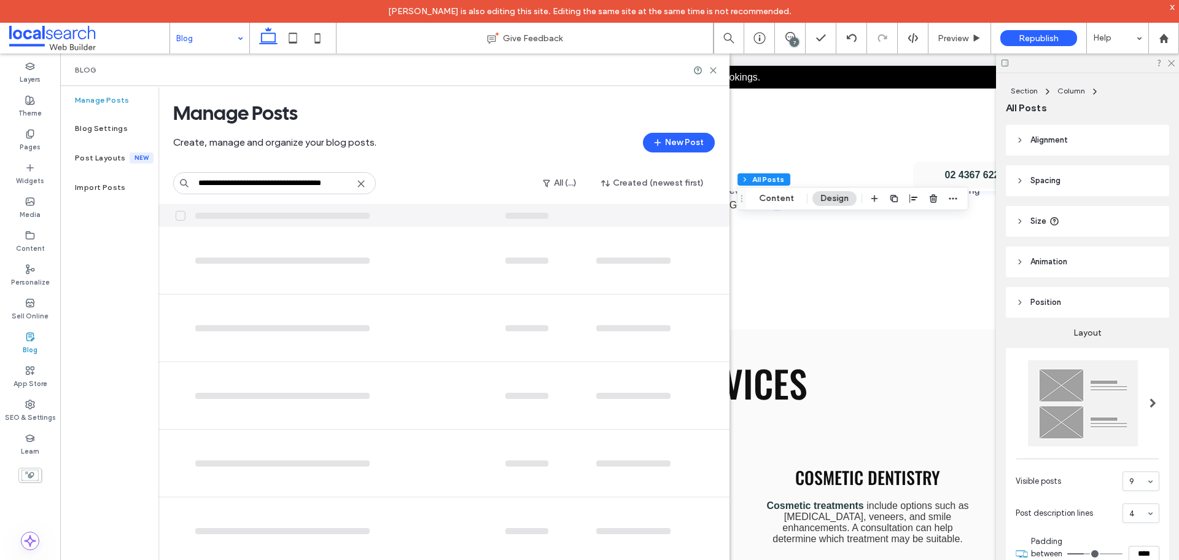
scroll to position [0, 0]
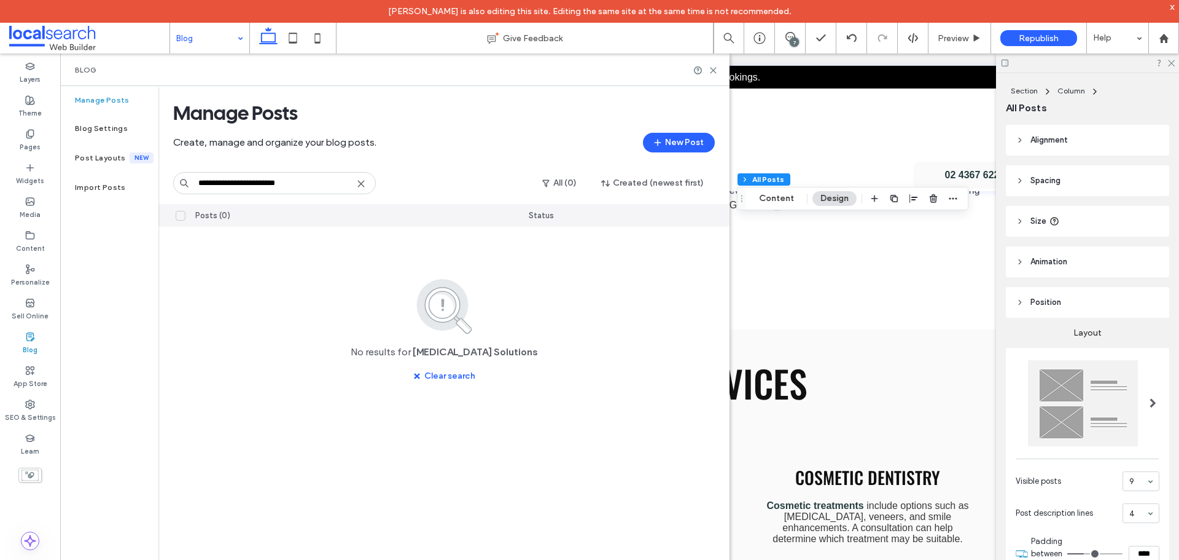
type input "**********"
